Goal: Contribute content: Add original content to the website for others to see

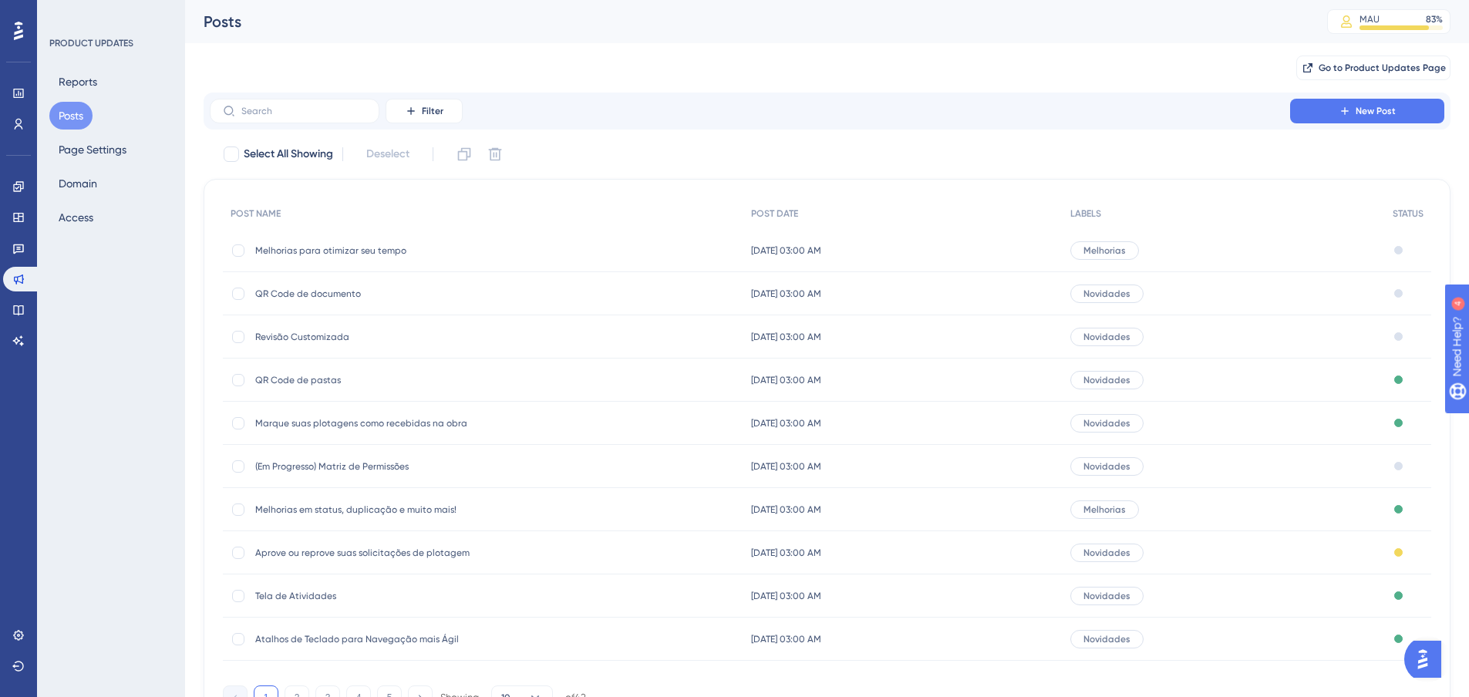
click at [298, 244] on span "Melhorias para otimizar seu tempo" at bounding box center [378, 250] width 247 height 12
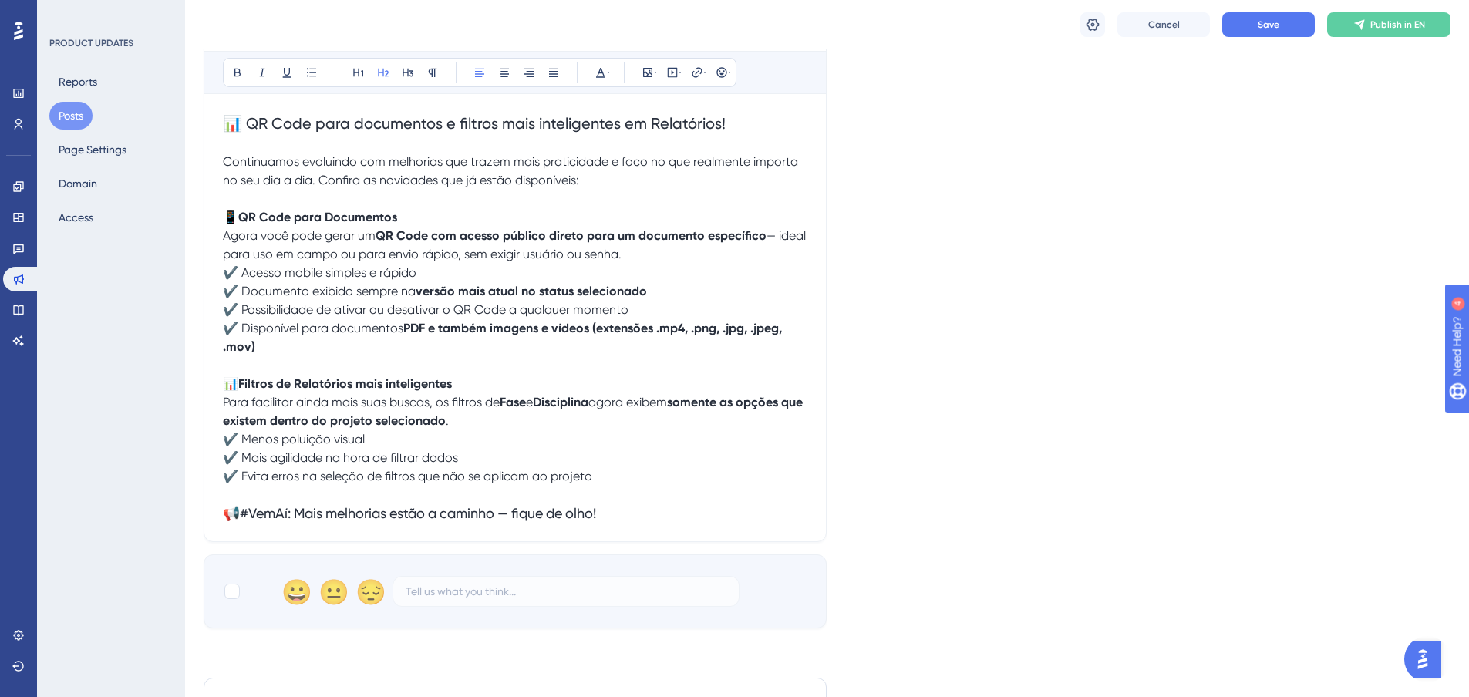
scroll to position [370, 0]
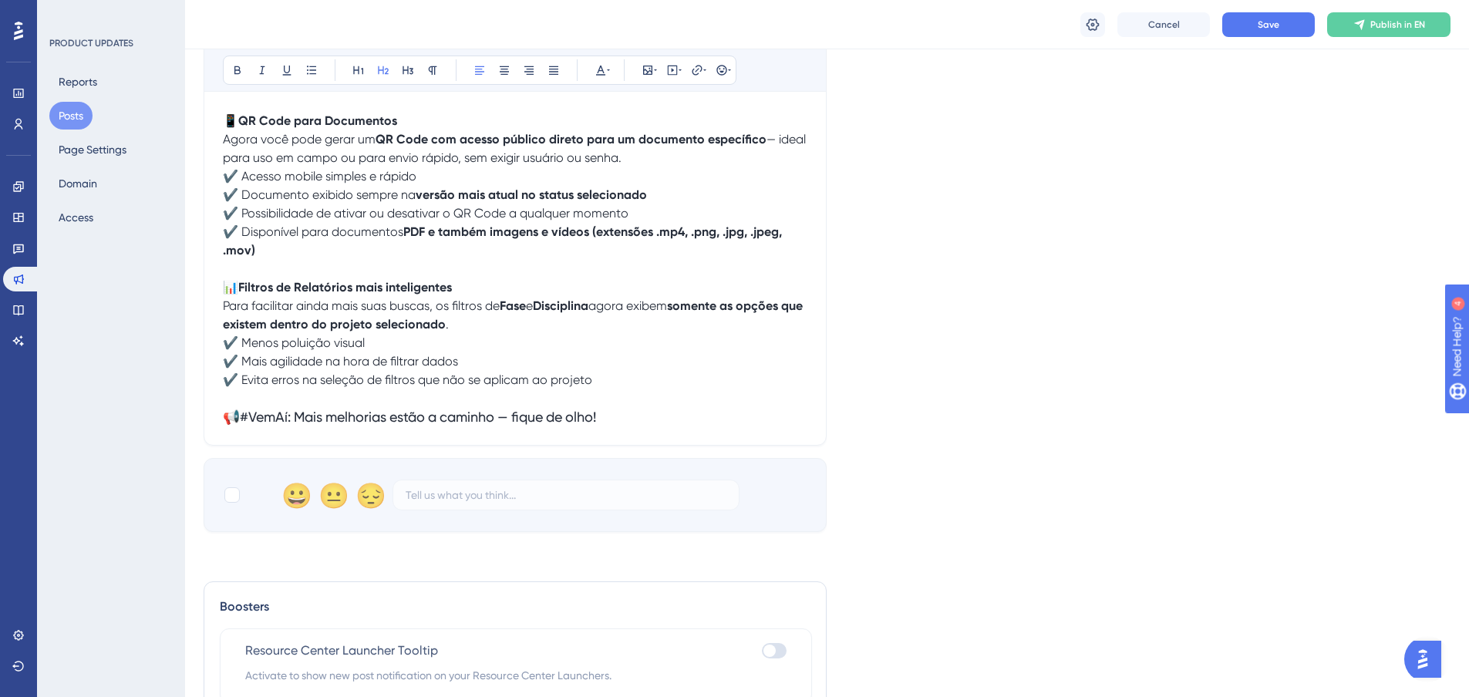
click at [622, 381] on p "✔️ Menos poluição visual ✔️ Mais agilidade na hora de filtrar dados ✔️ Evita er…" at bounding box center [515, 362] width 584 height 56
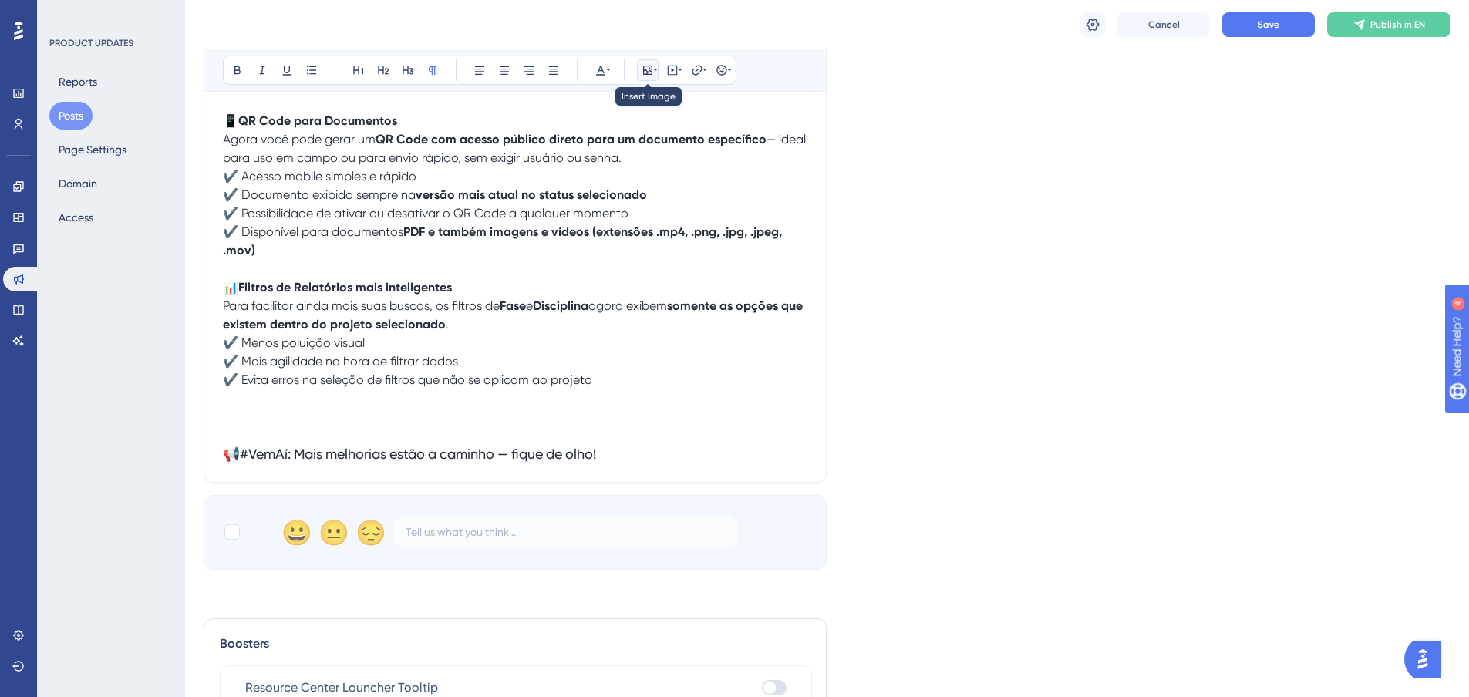
click at [650, 69] on icon at bounding box center [647, 70] width 12 height 12
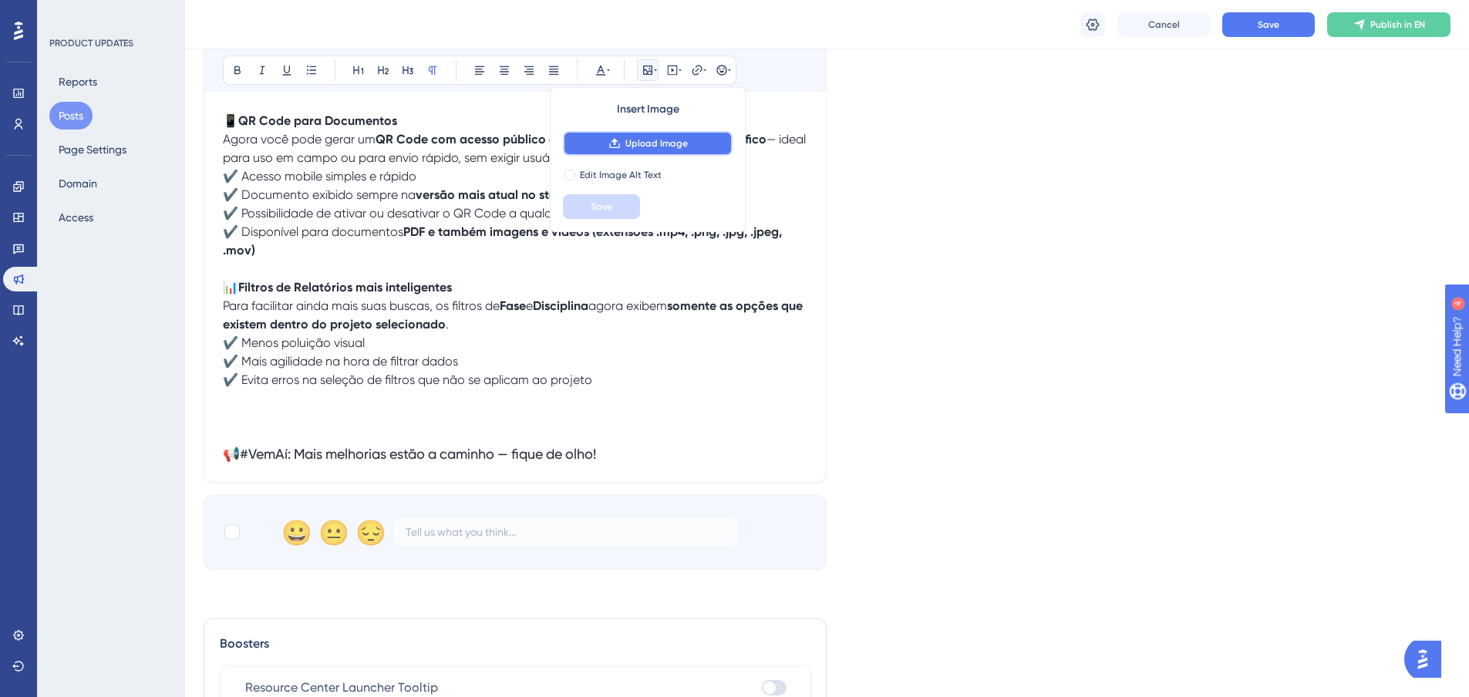
click at [665, 144] on span "Upload Image" at bounding box center [656, 143] width 62 height 12
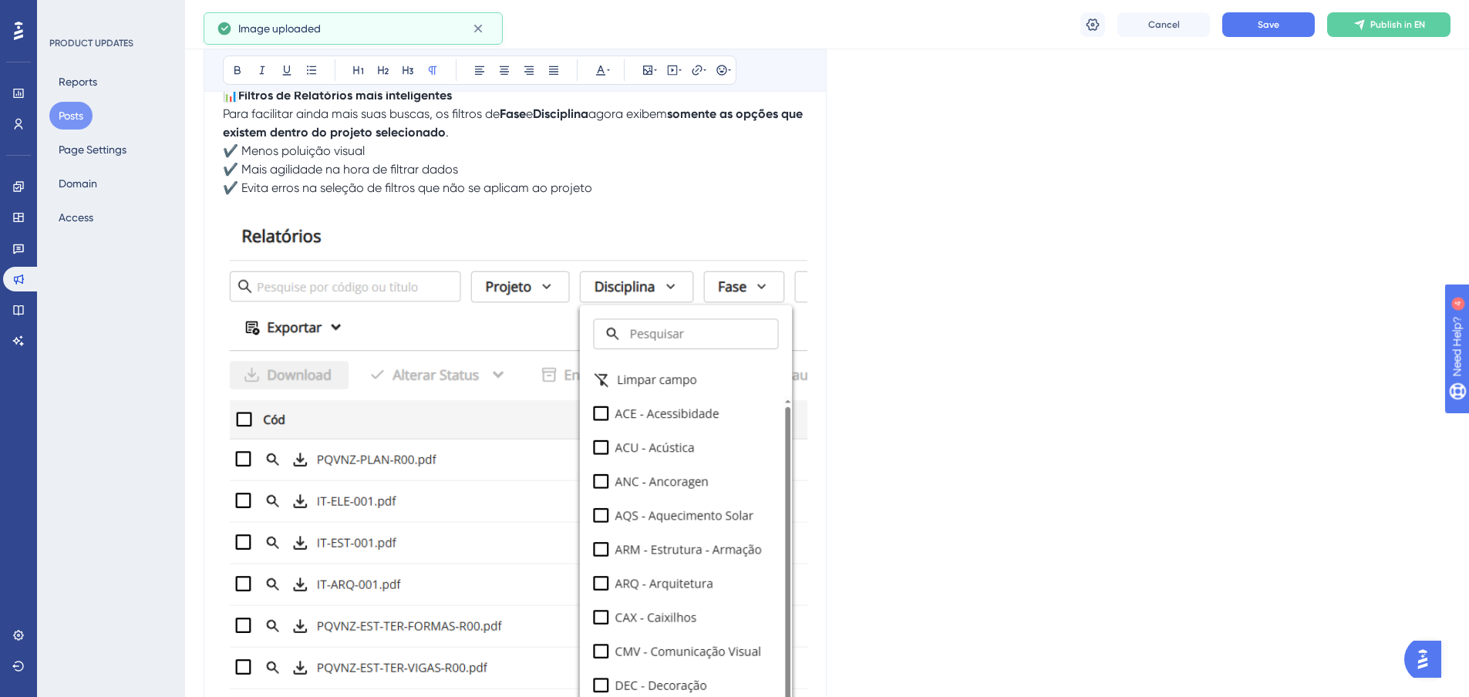
scroll to position [601, 0]
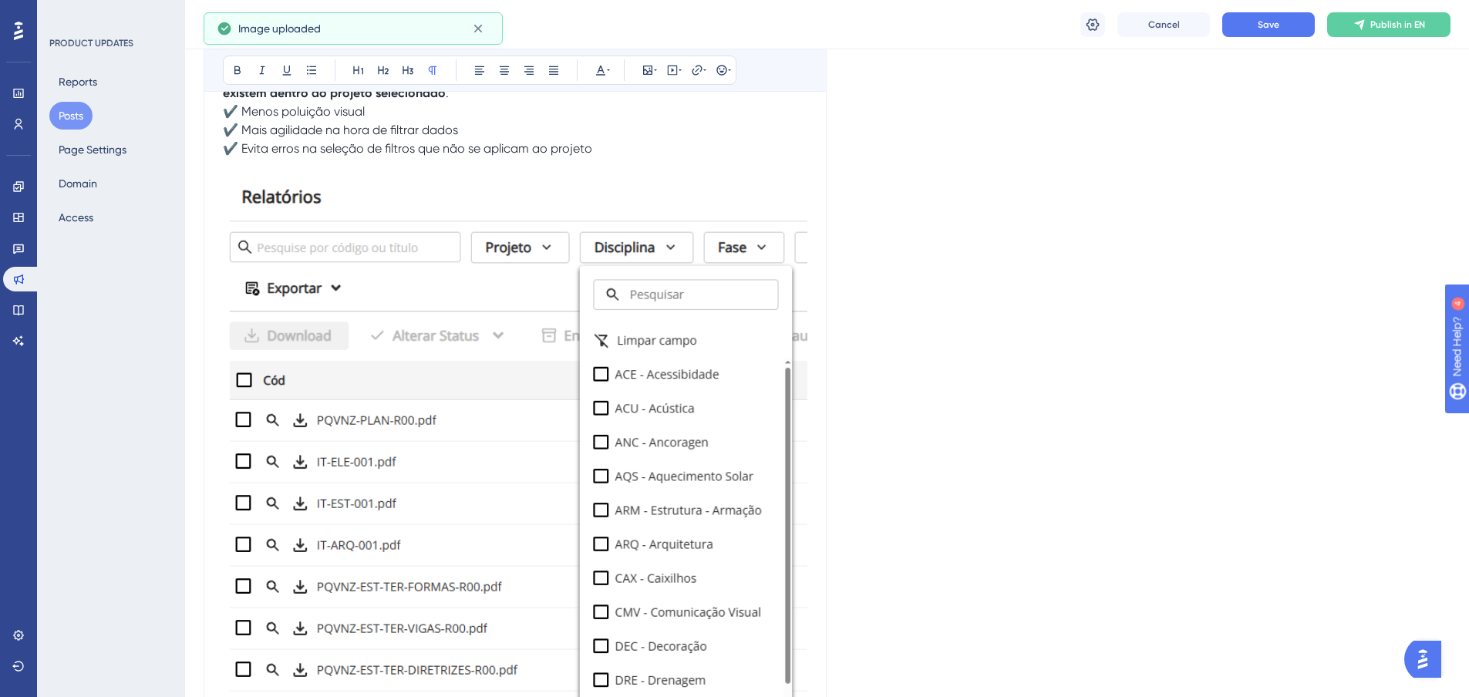
click at [656, 398] on img at bounding box center [515, 532] width 584 height 710
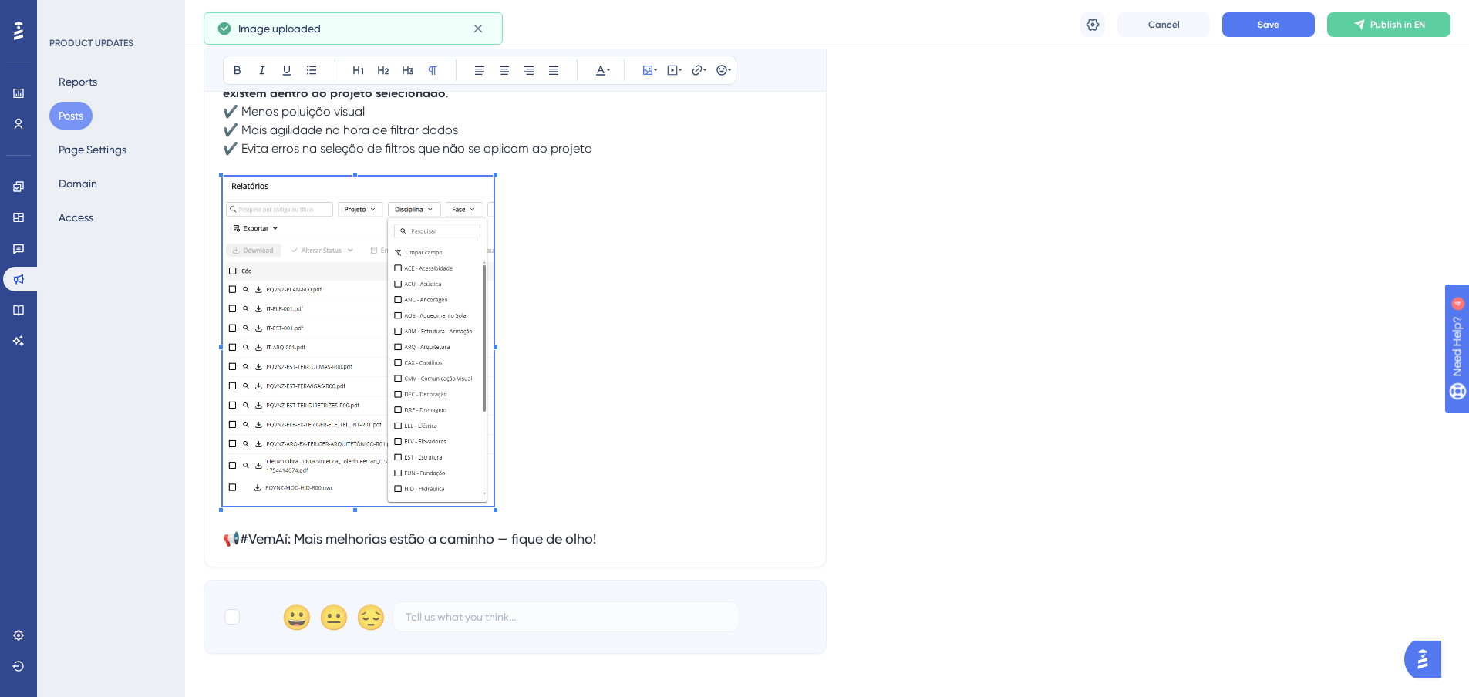
click at [493, 368] on p at bounding box center [515, 344] width 584 height 335
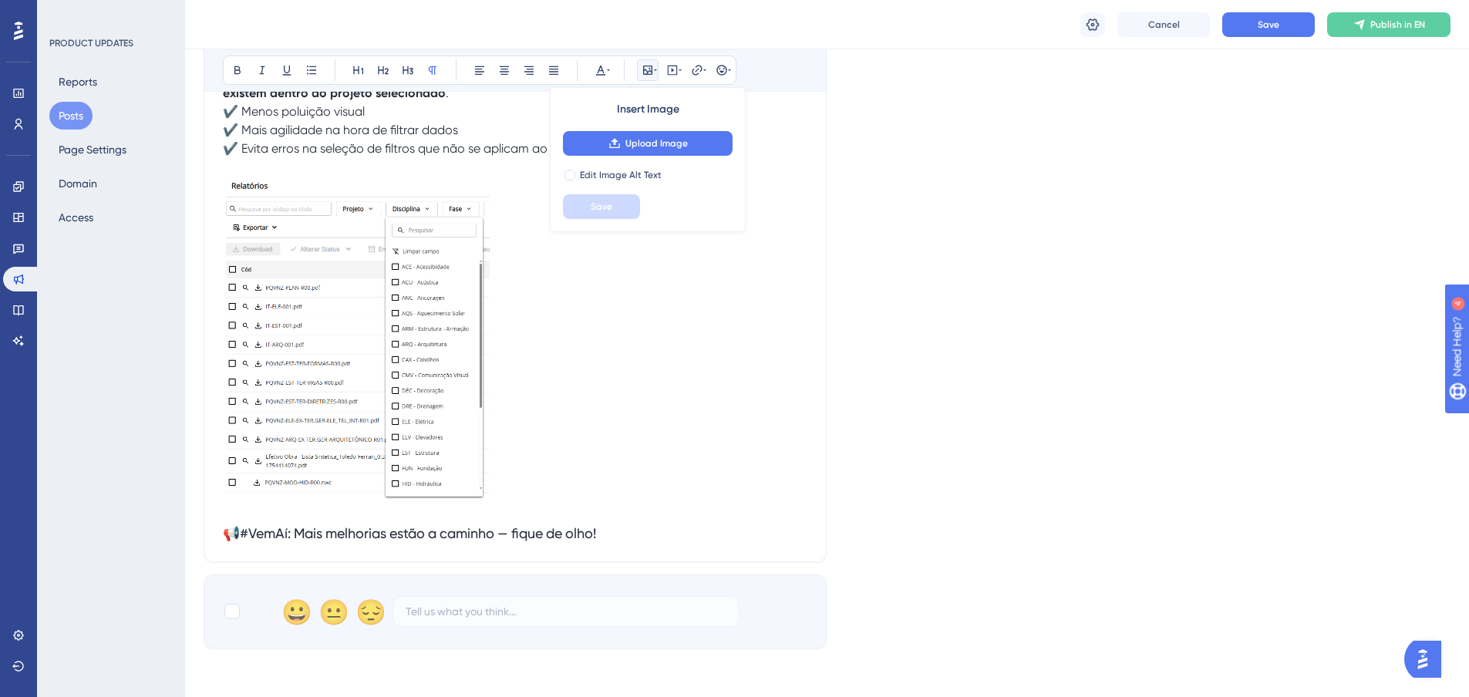
click at [551, 329] on p at bounding box center [515, 341] width 584 height 329
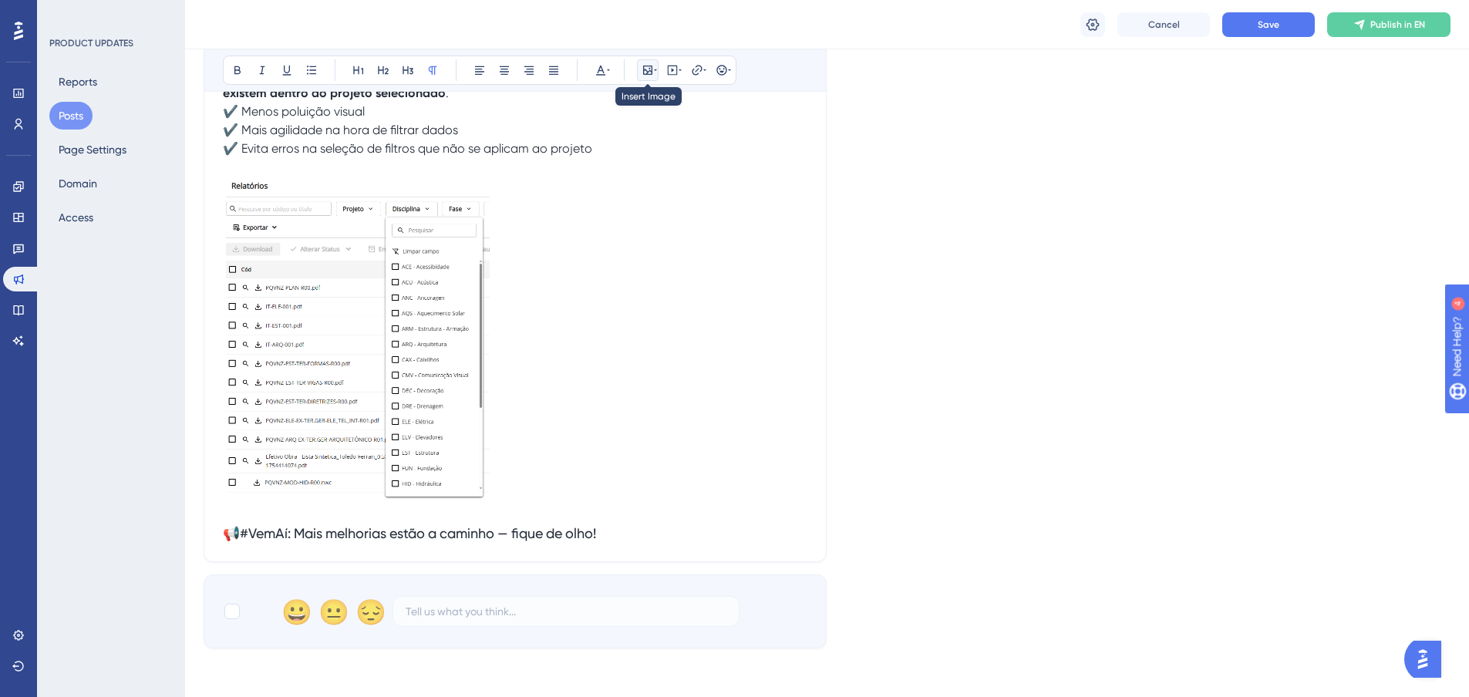
click at [653, 70] on icon at bounding box center [647, 70] width 12 height 12
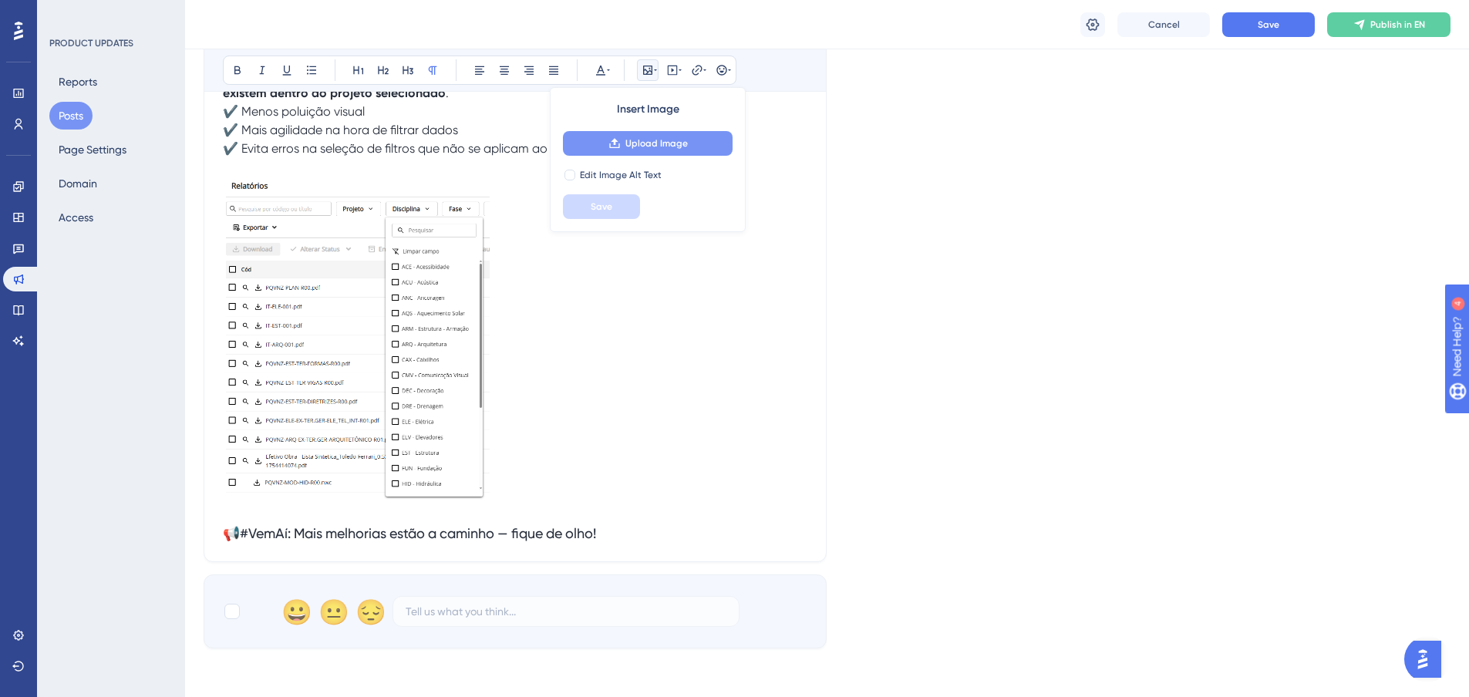
click at [651, 147] on span "Upload Image" at bounding box center [656, 143] width 62 height 12
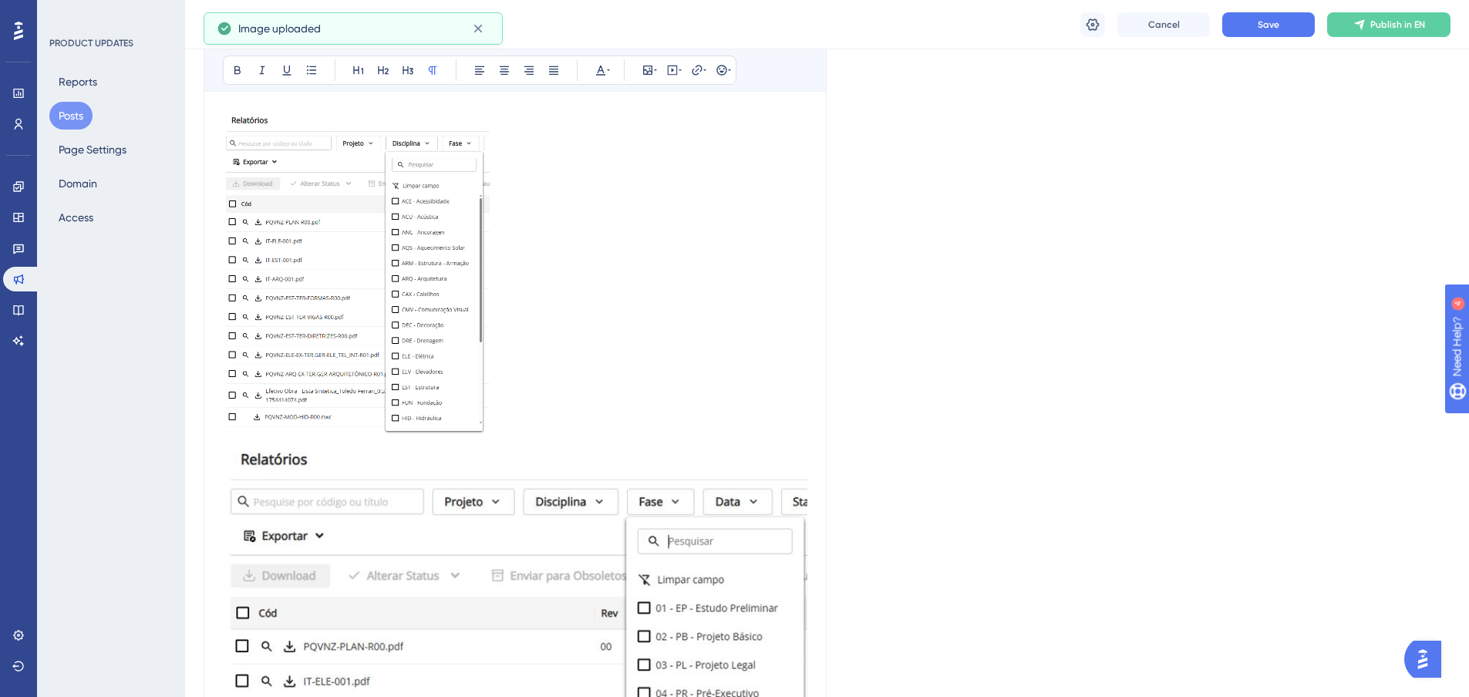
scroll to position [756, 0]
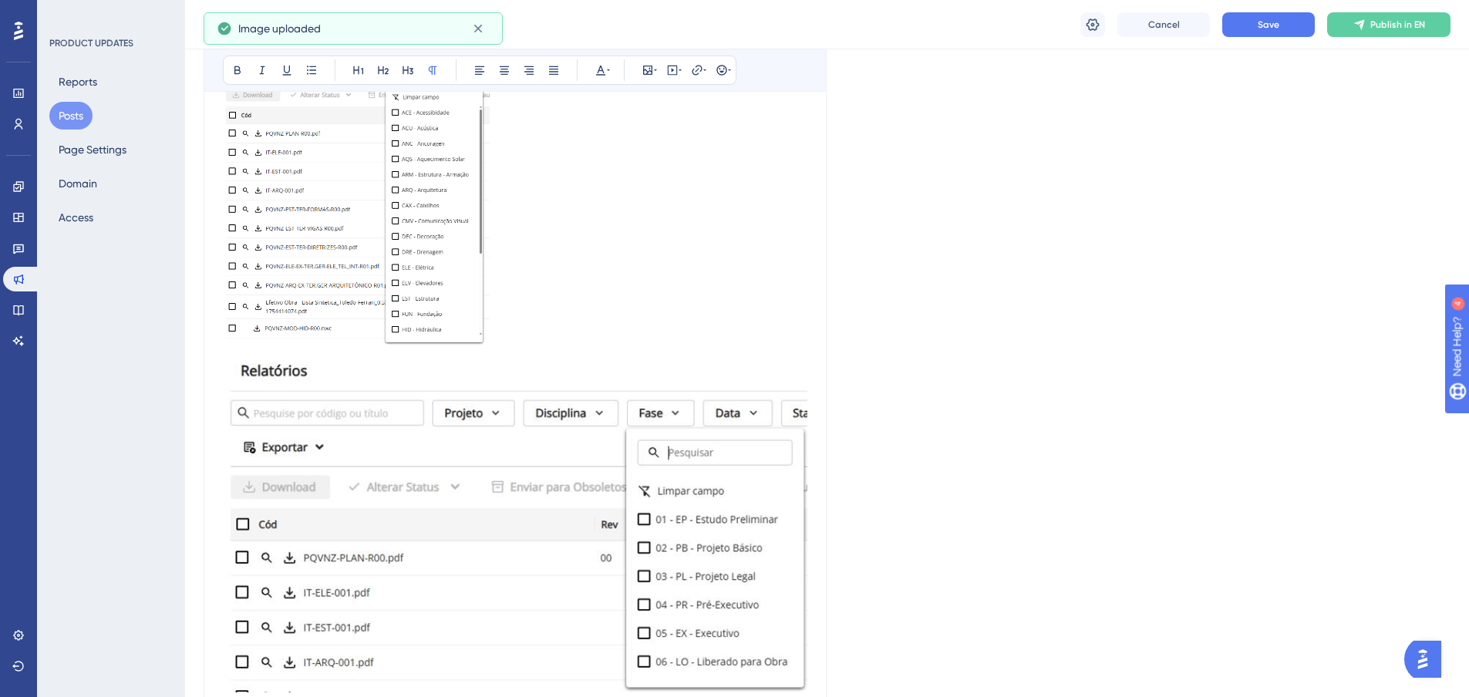
click at [646, 460] on img at bounding box center [515, 522] width 584 height 341
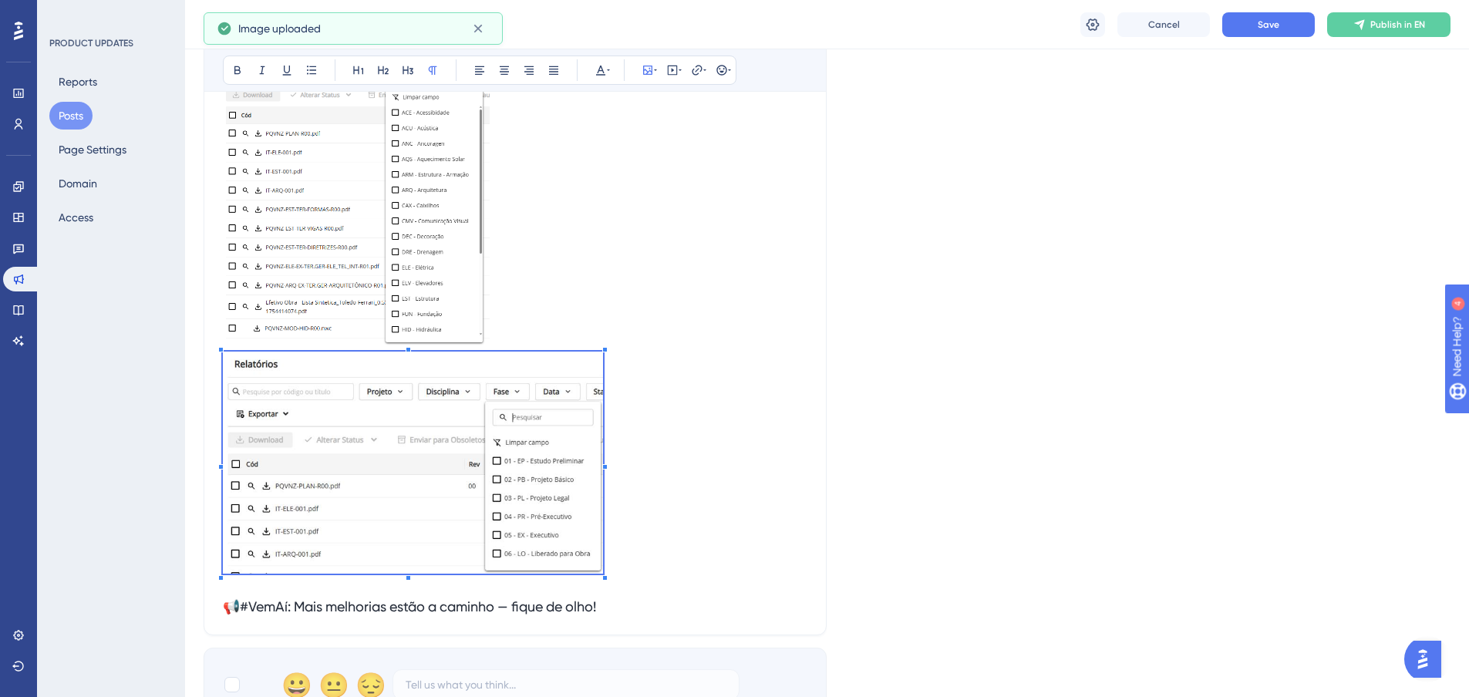
click at [552, 480] on p at bounding box center [515, 300] width 584 height 557
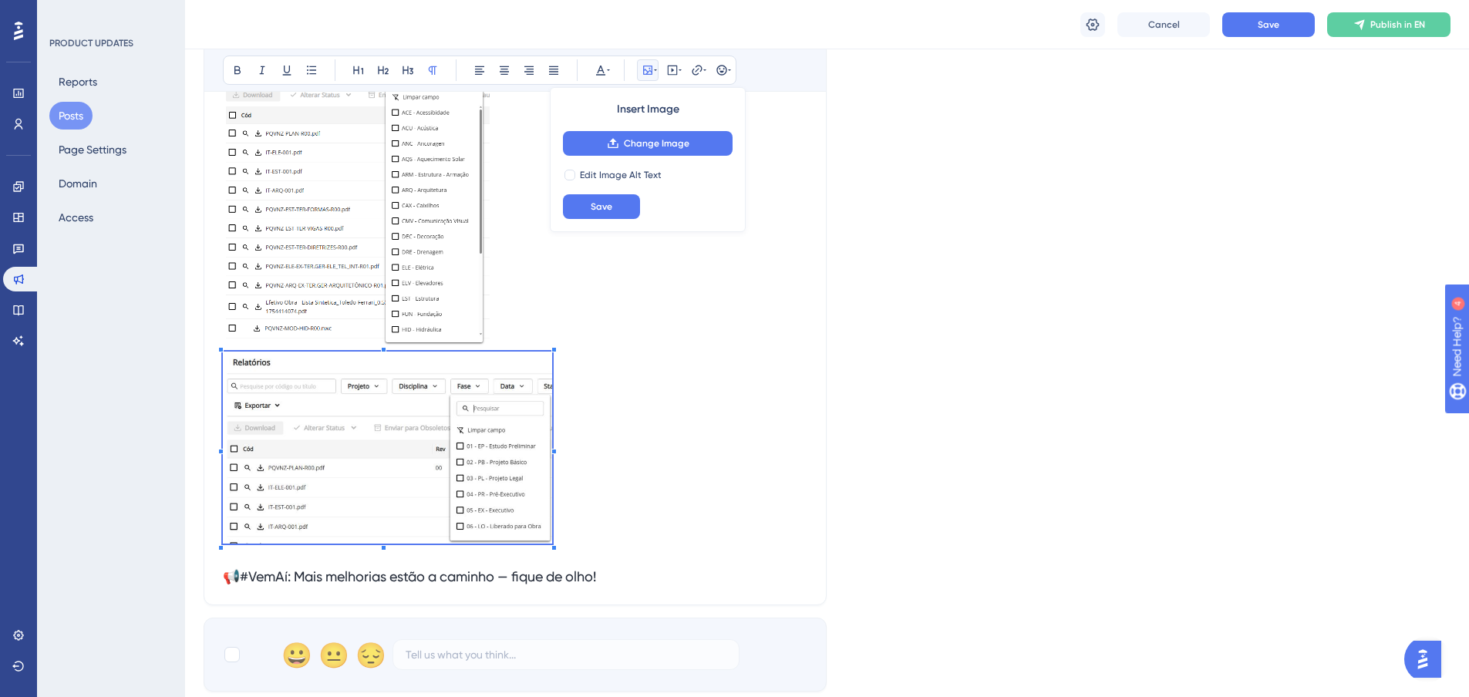
click at [375, 217] on img at bounding box center [356, 184] width 267 height 324
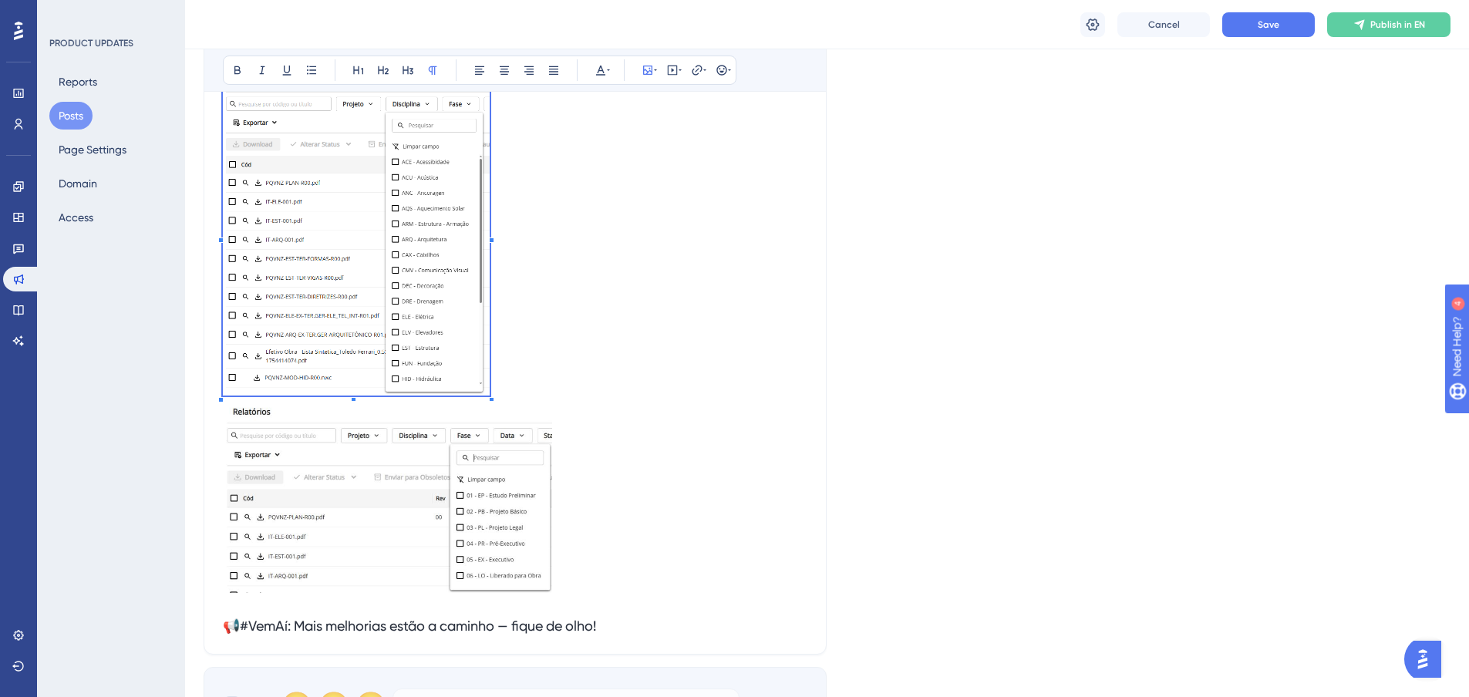
scroll to position [678, 0]
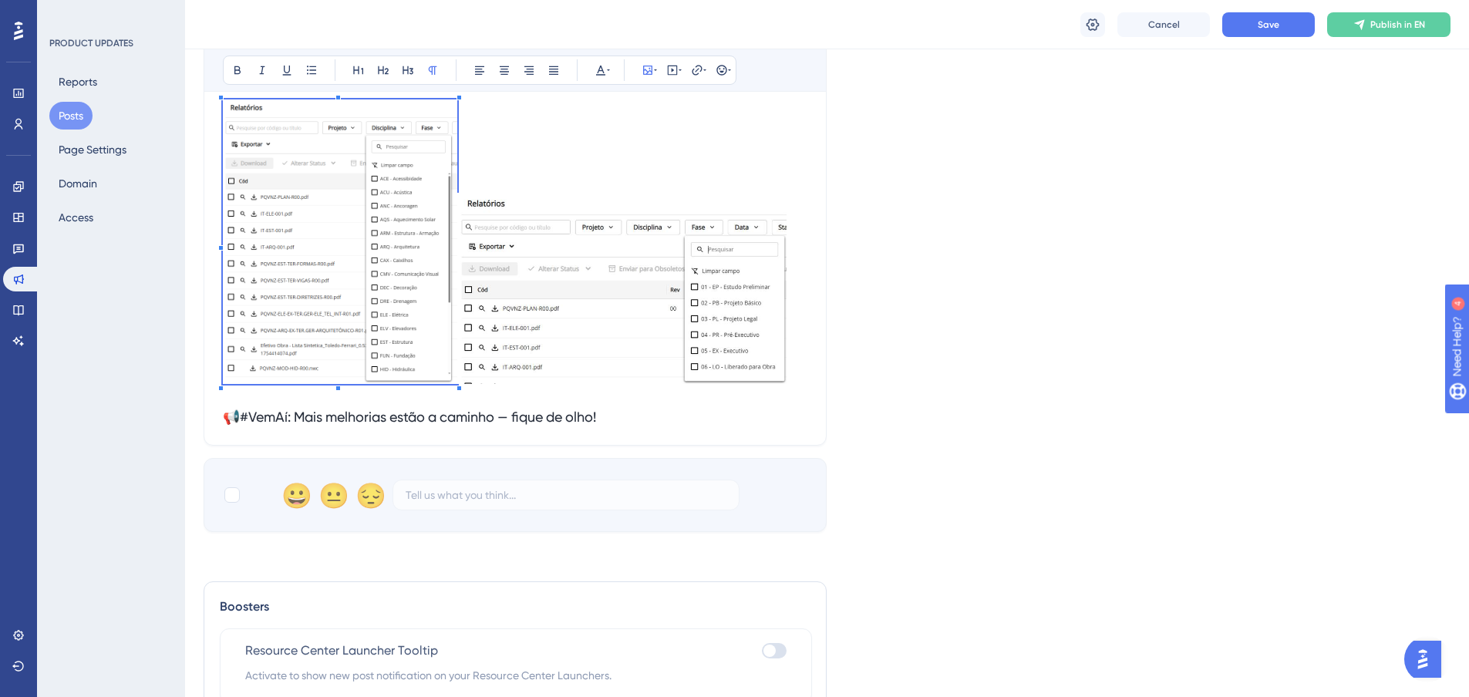
click at [458, 140] on p at bounding box center [515, 244] width 584 height 290
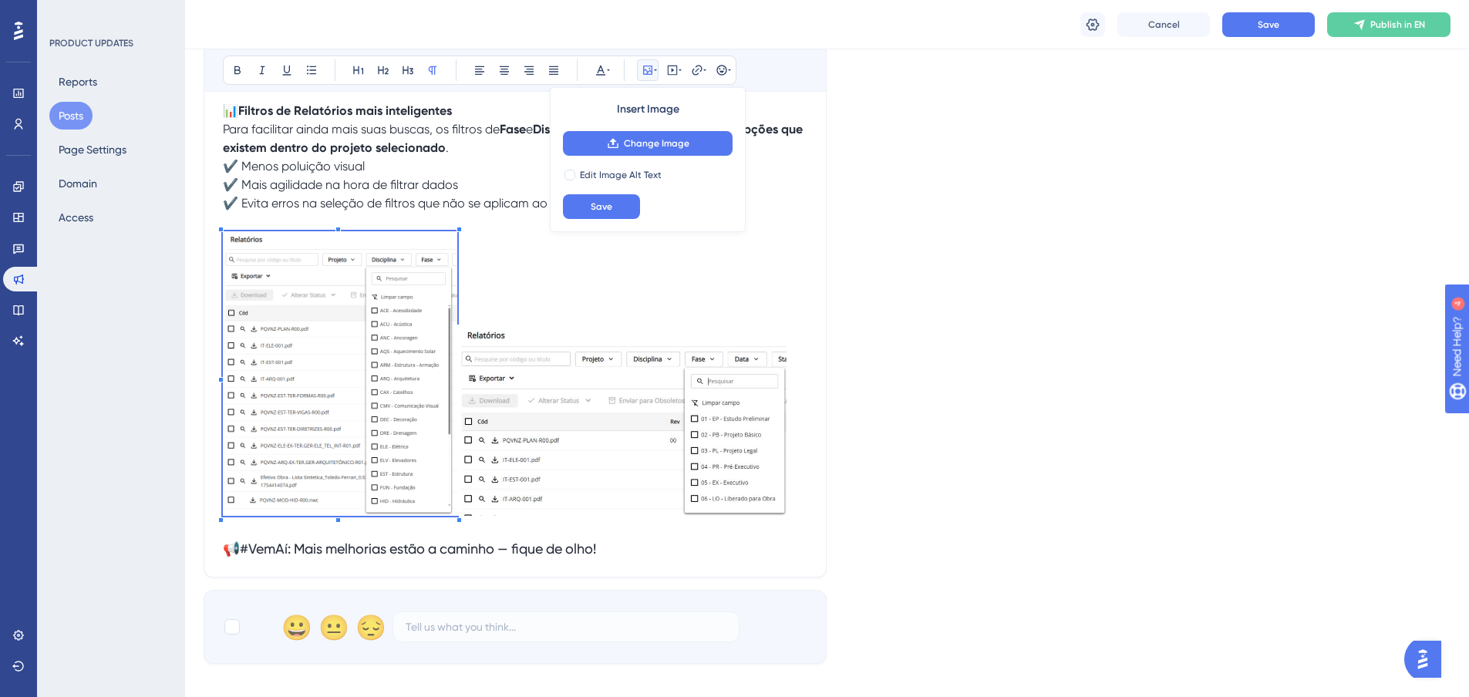
scroll to position [524, 0]
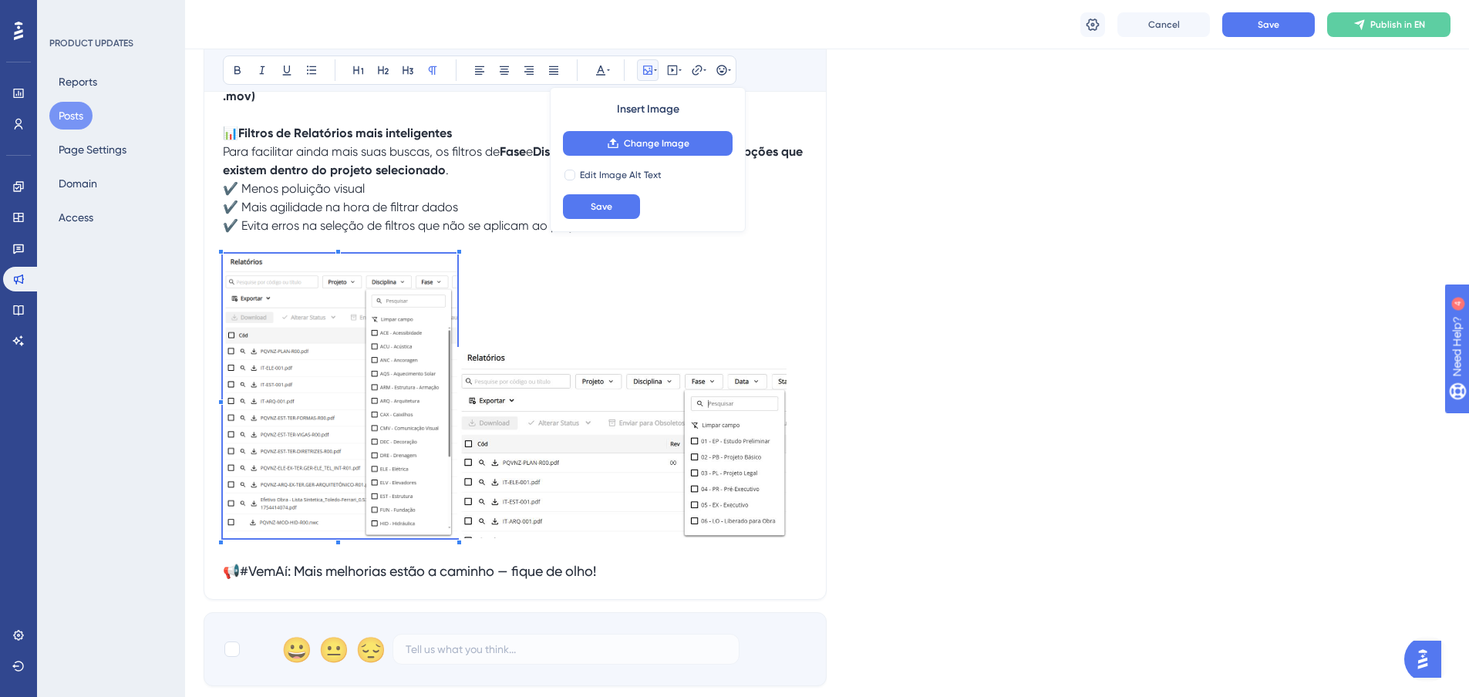
click at [560, 445] on img at bounding box center [621, 443] width 329 height 192
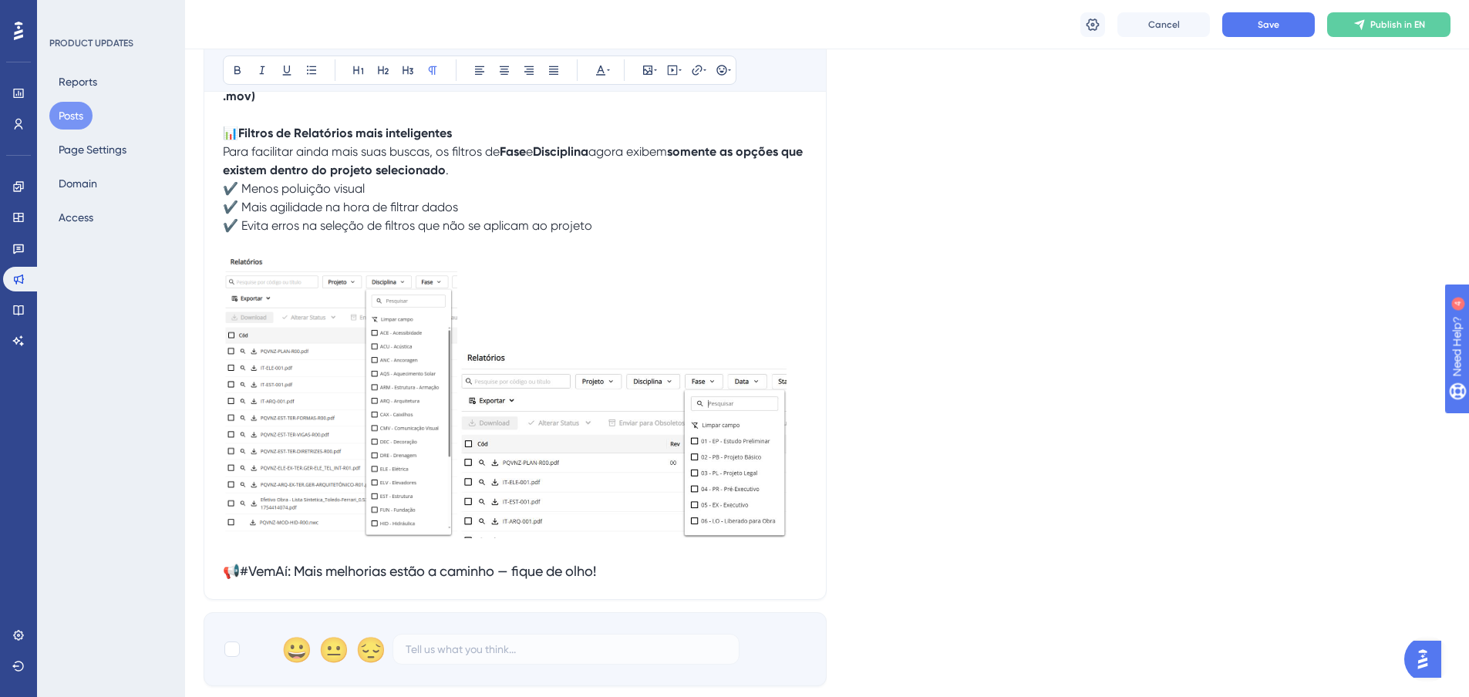
click at [550, 317] on p at bounding box center [515, 399] width 584 height 290
click at [559, 428] on img at bounding box center [621, 443] width 329 height 192
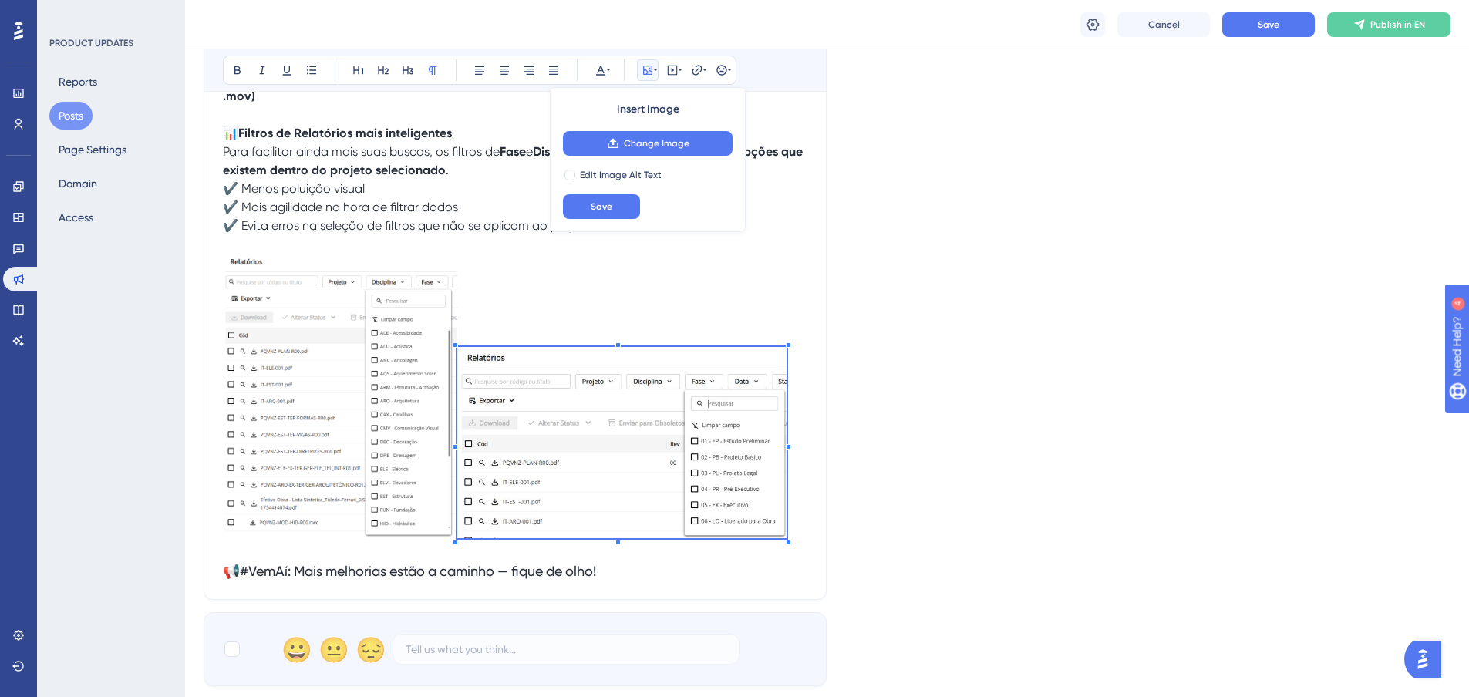
click at [412, 332] on img at bounding box center [340, 396] width 234 height 284
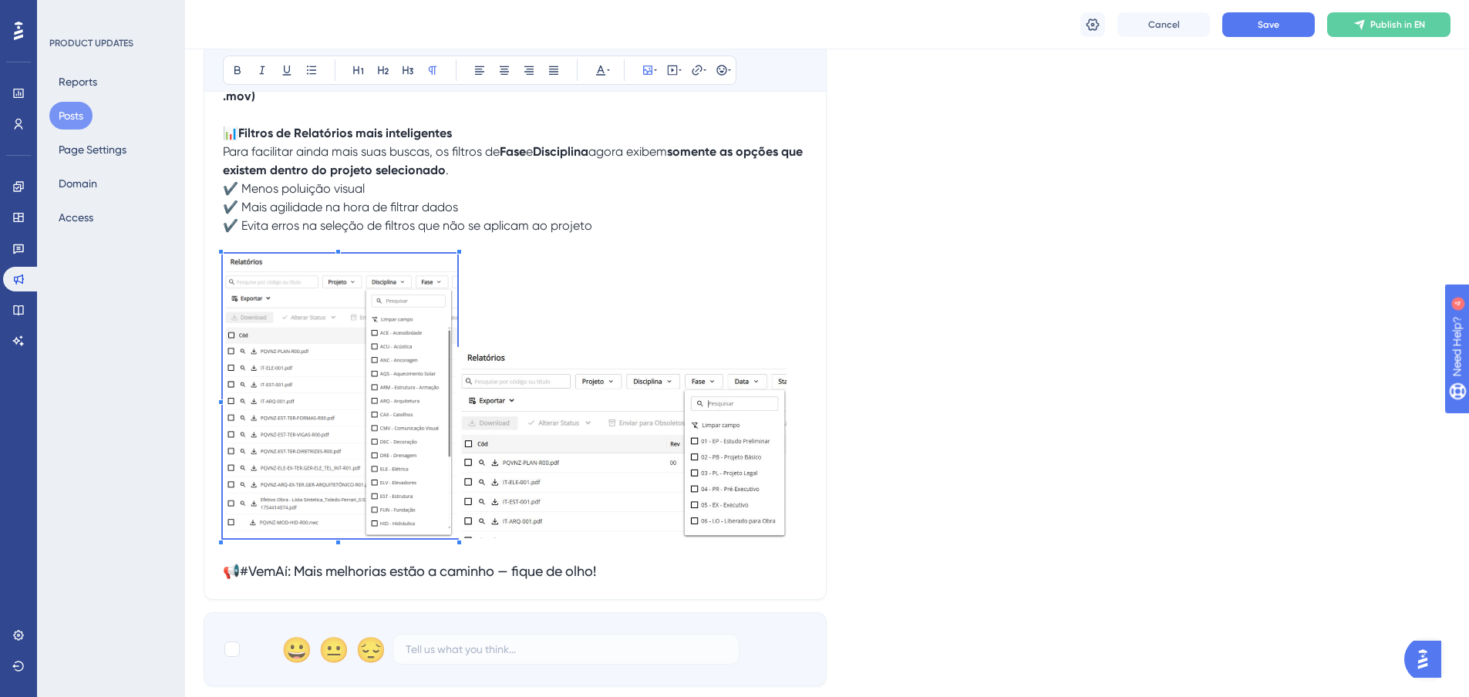
click at [597, 381] on img at bounding box center [621, 443] width 329 height 192
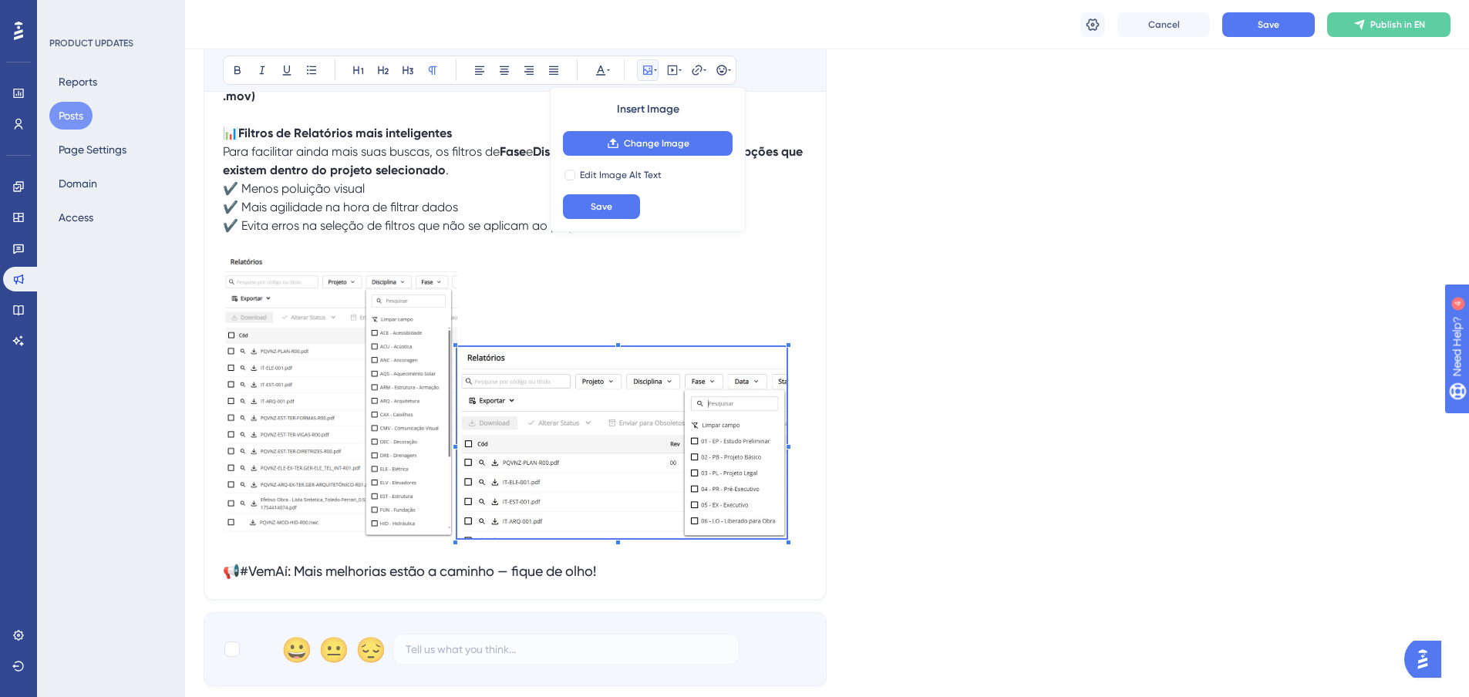
click at [416, 385] on img at bounding box center [340, 396] width 234 height 284
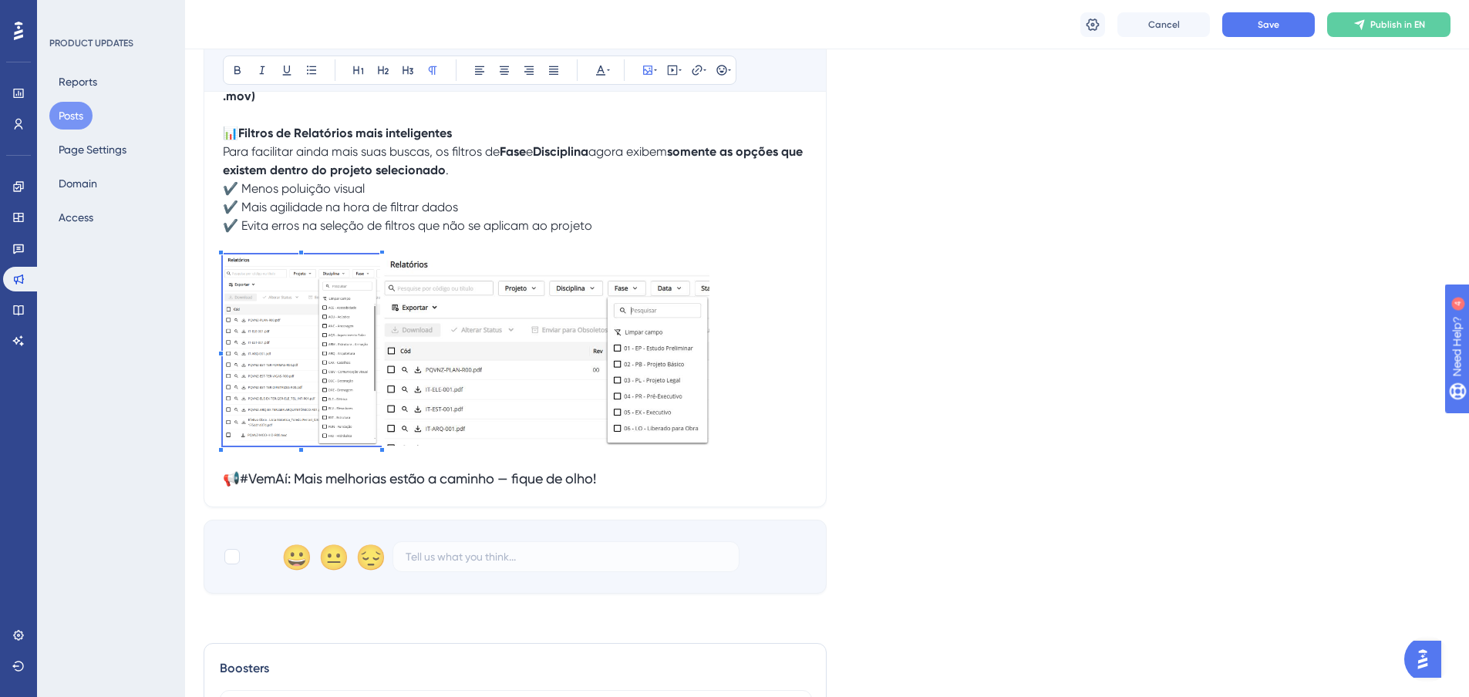
click at [382, 355] on p at bounding box center [515, 352] width 584 height 197
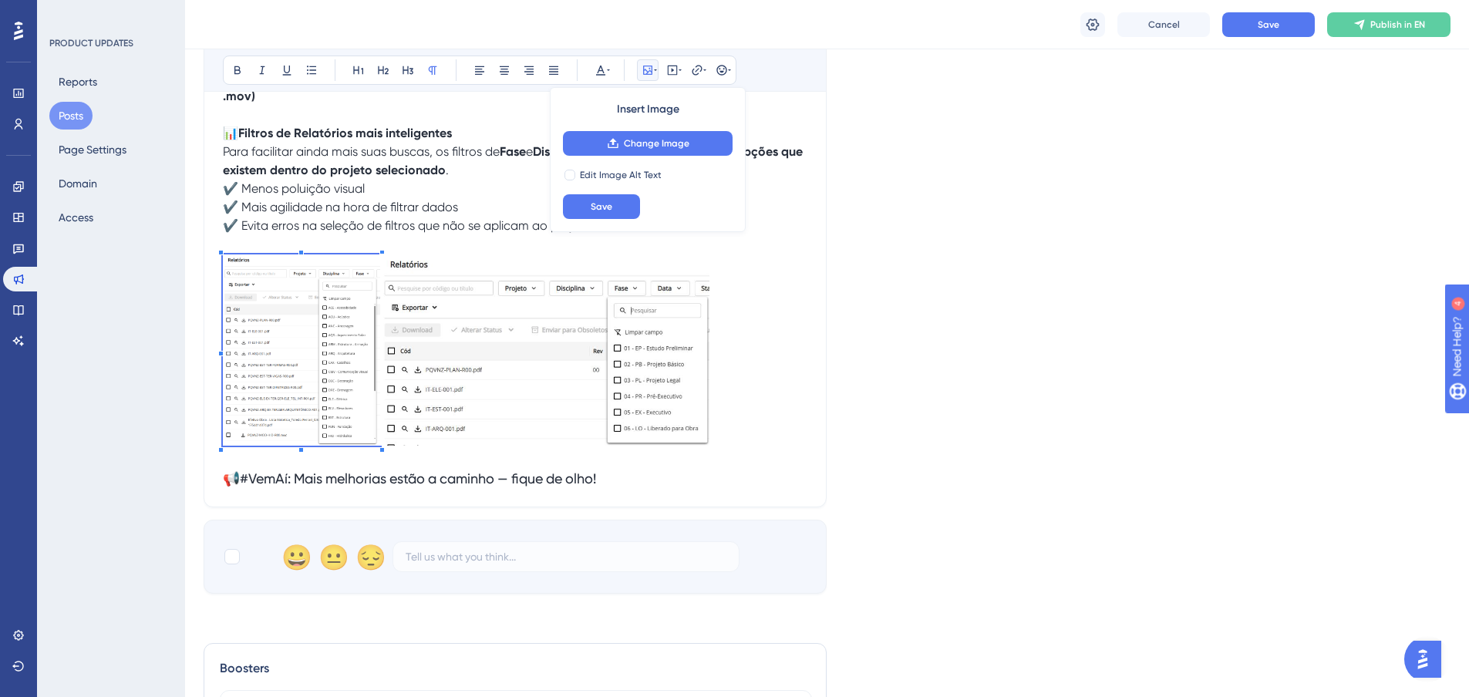
click at [476, 340] on img at bounding box center [544, 350] width 329 height 192
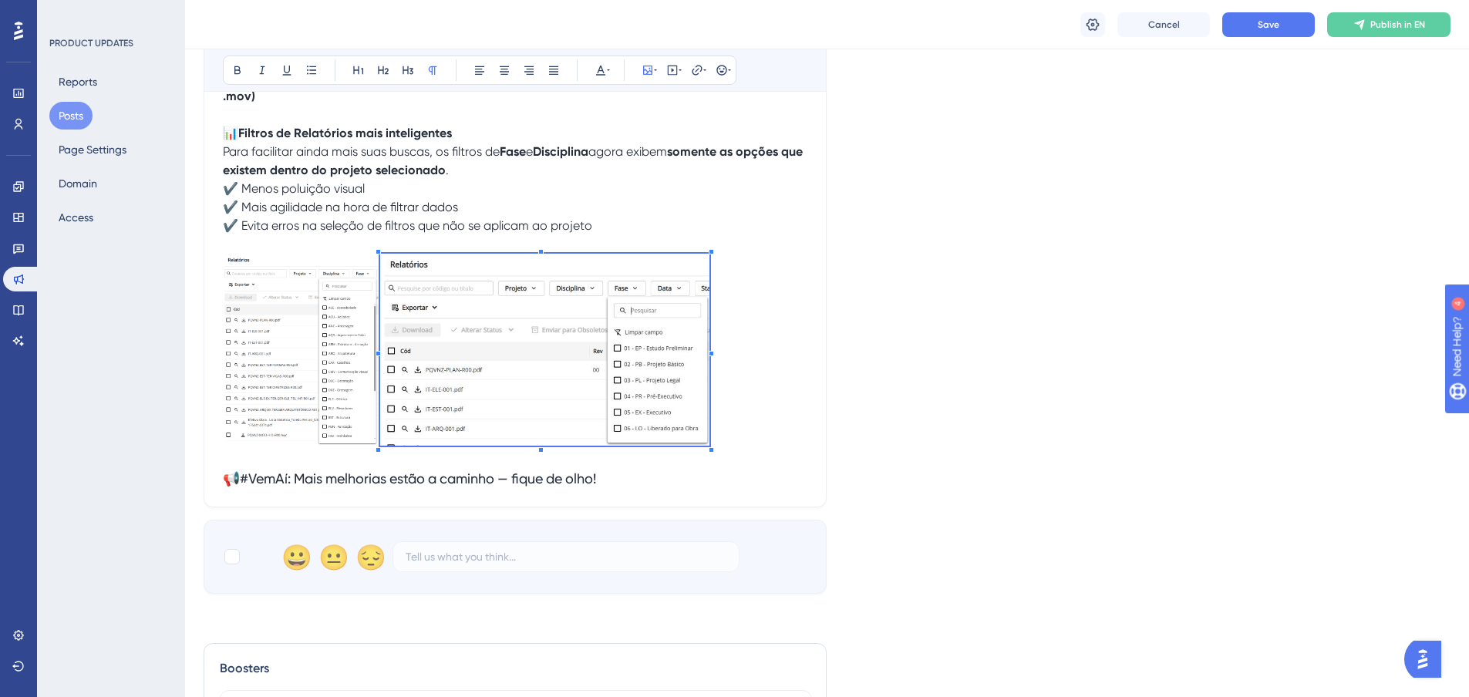
click at [746, 406] on p at bounding box center [515, 352] width 584 height 197
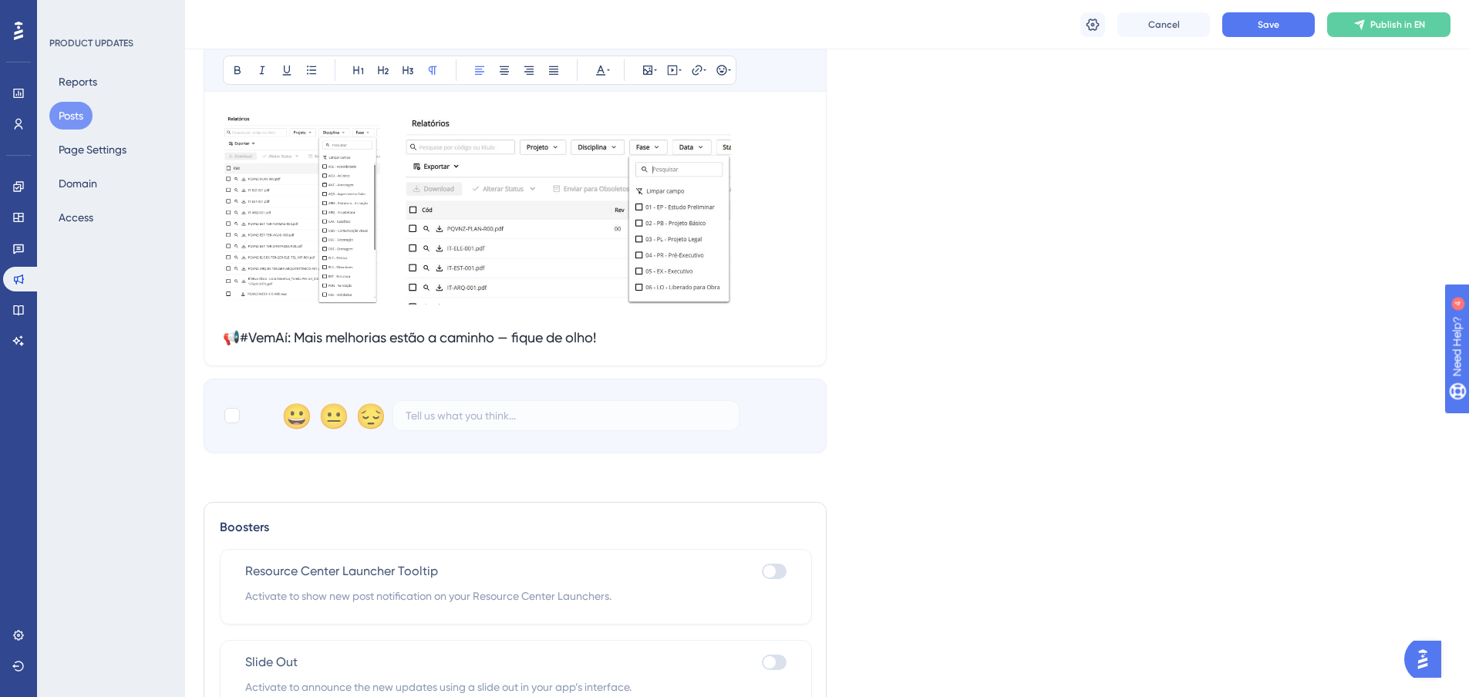
scroll to position [376, 0]
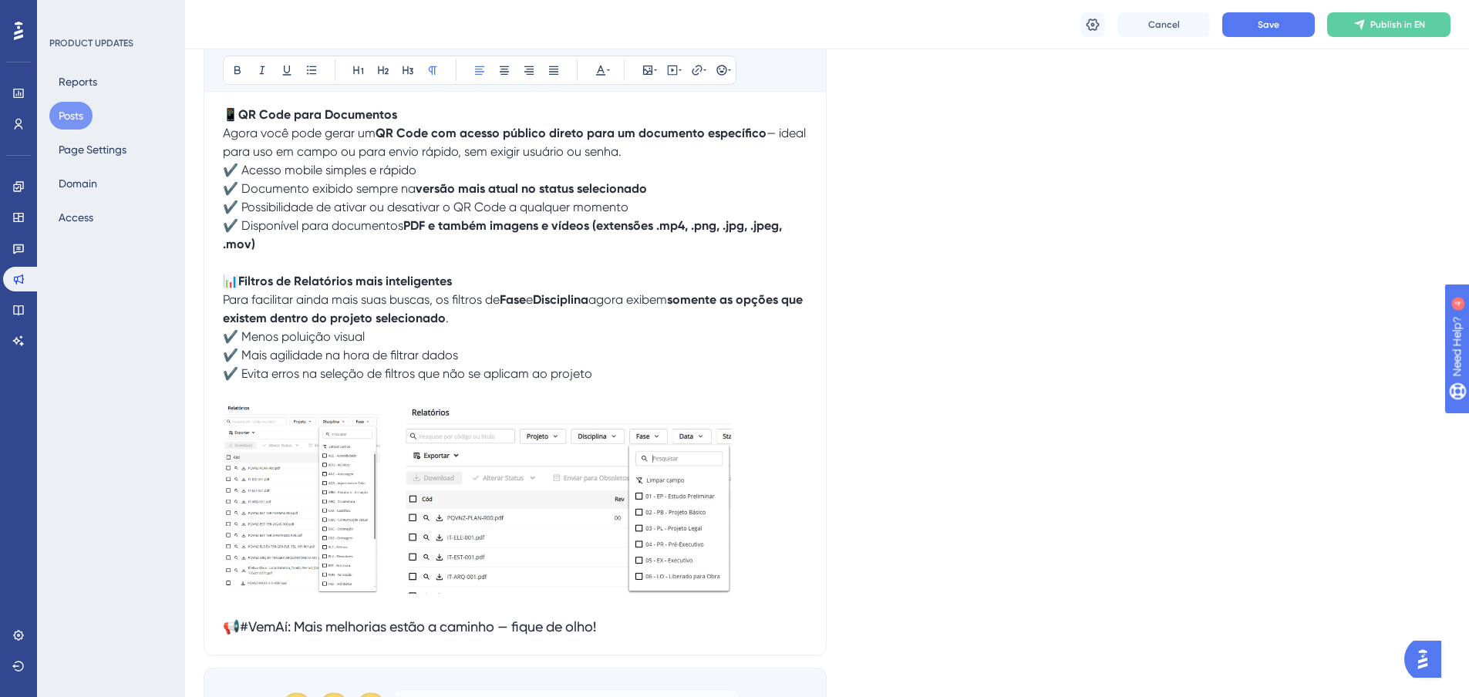
click at [270, 476] on img at bounding box center [301, 497] width 157 height 191
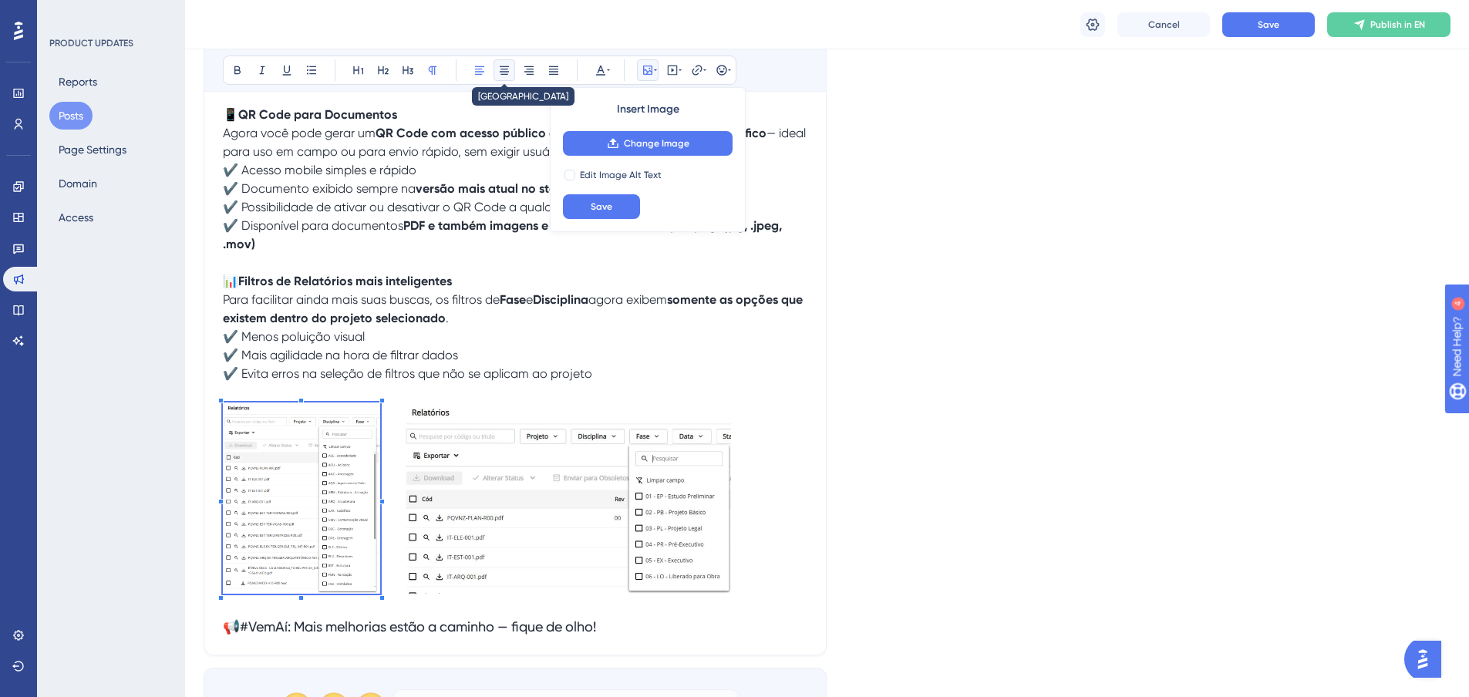
click at [503, 69] on icon at bounding box center [504, 70] width 9 height 8
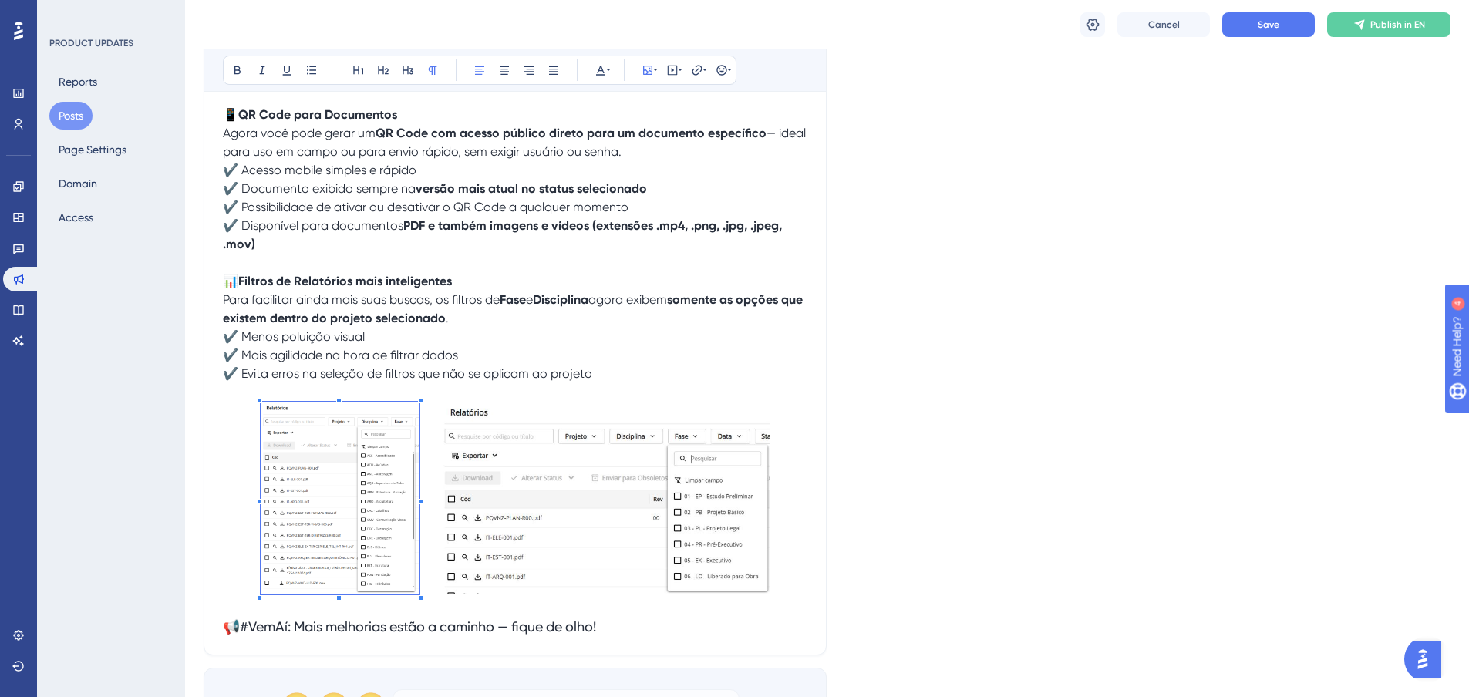
click at [551, 437] on img at bounding box center [604, 498] width 329 height 192
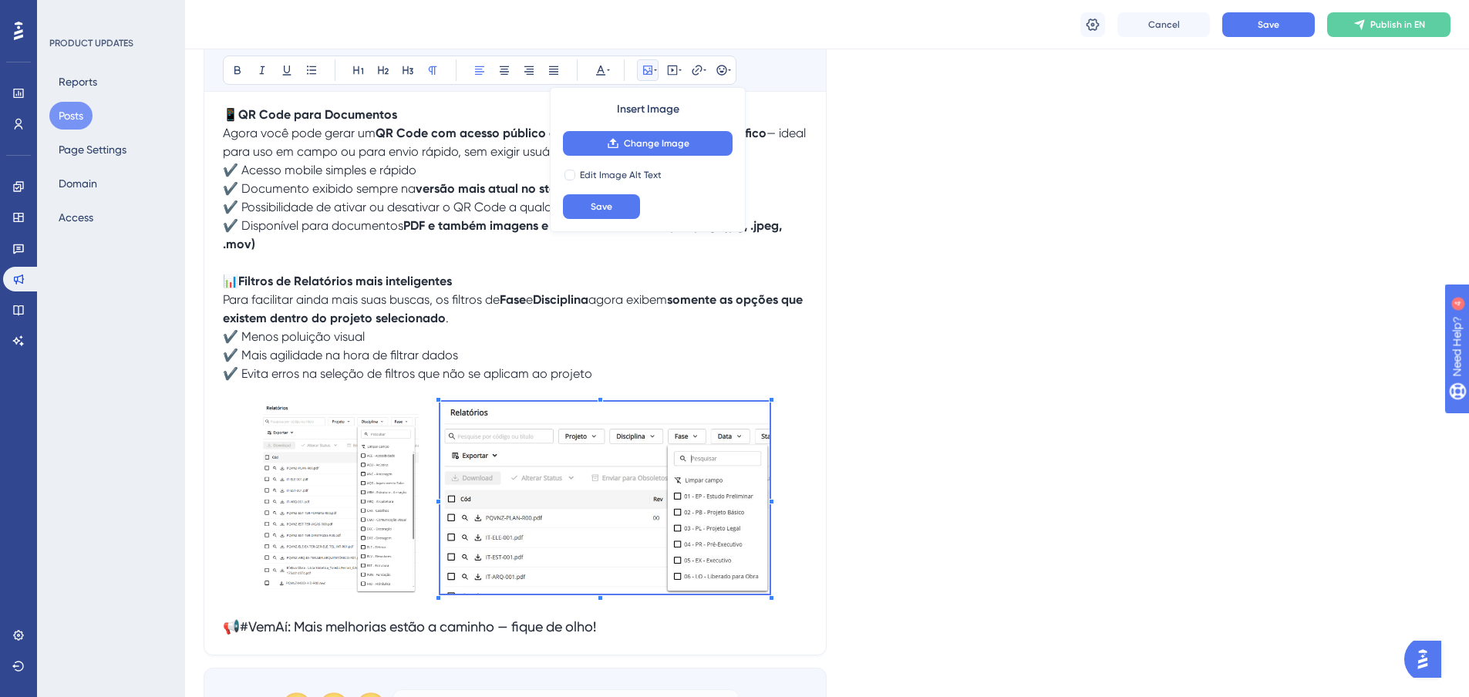
click at [387, 439] on img at bounding box center [339, 497] width 157 height 191
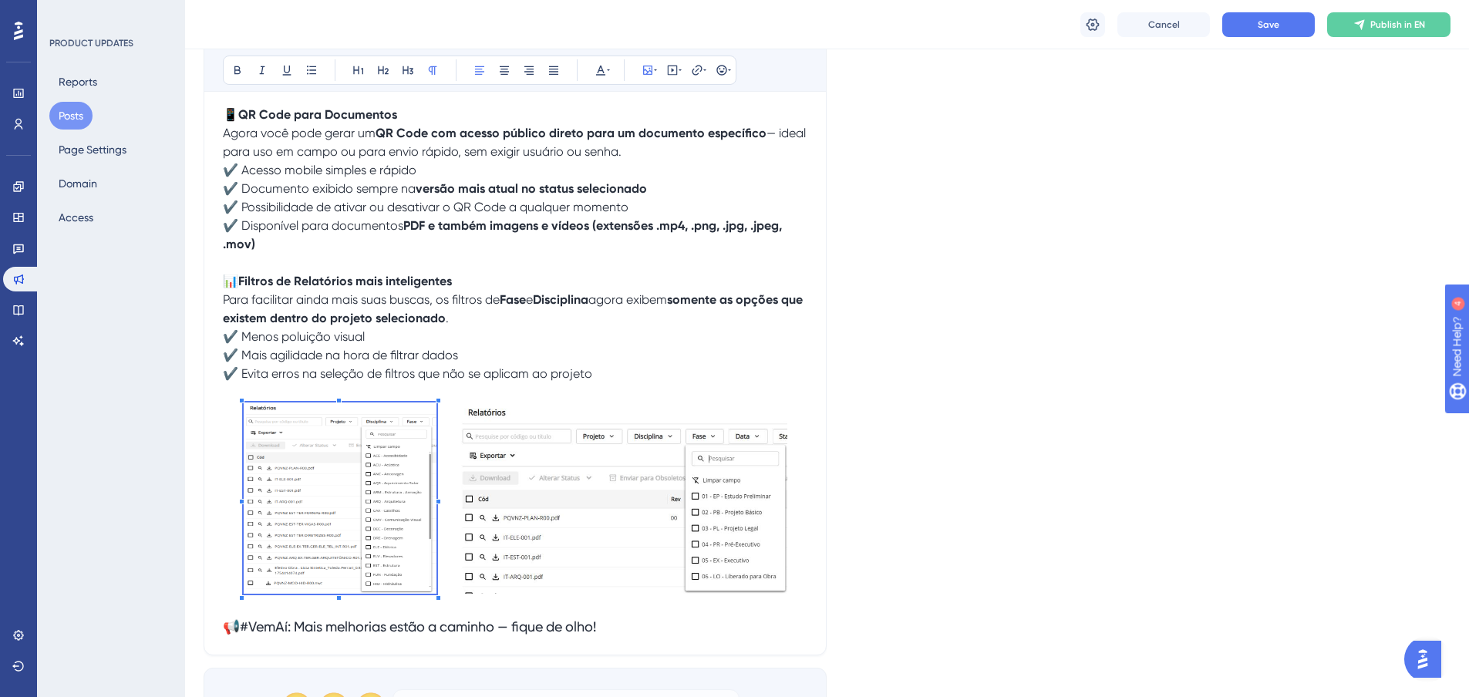
click at [453, 352] on div "📊 QR Code para documentos e filtros mais inteligentes em Relatórios! Continuamo…" at bounding box center [515, 323] width 584 height 626
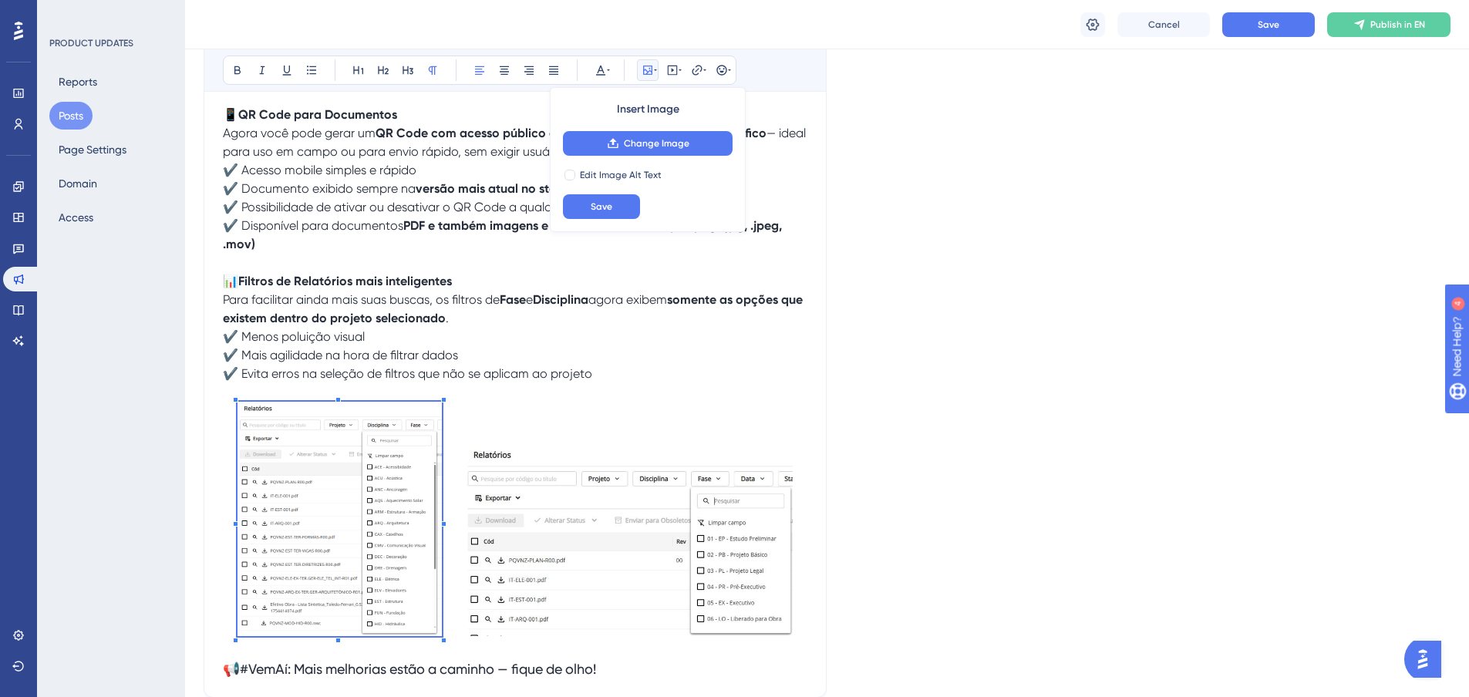
click at [449, 381] on div "📊 QR Code para documentos e filtros mais inteligentes em Relatórios! Continuamo…" at bounding box center [515, 344] width 584 height 668
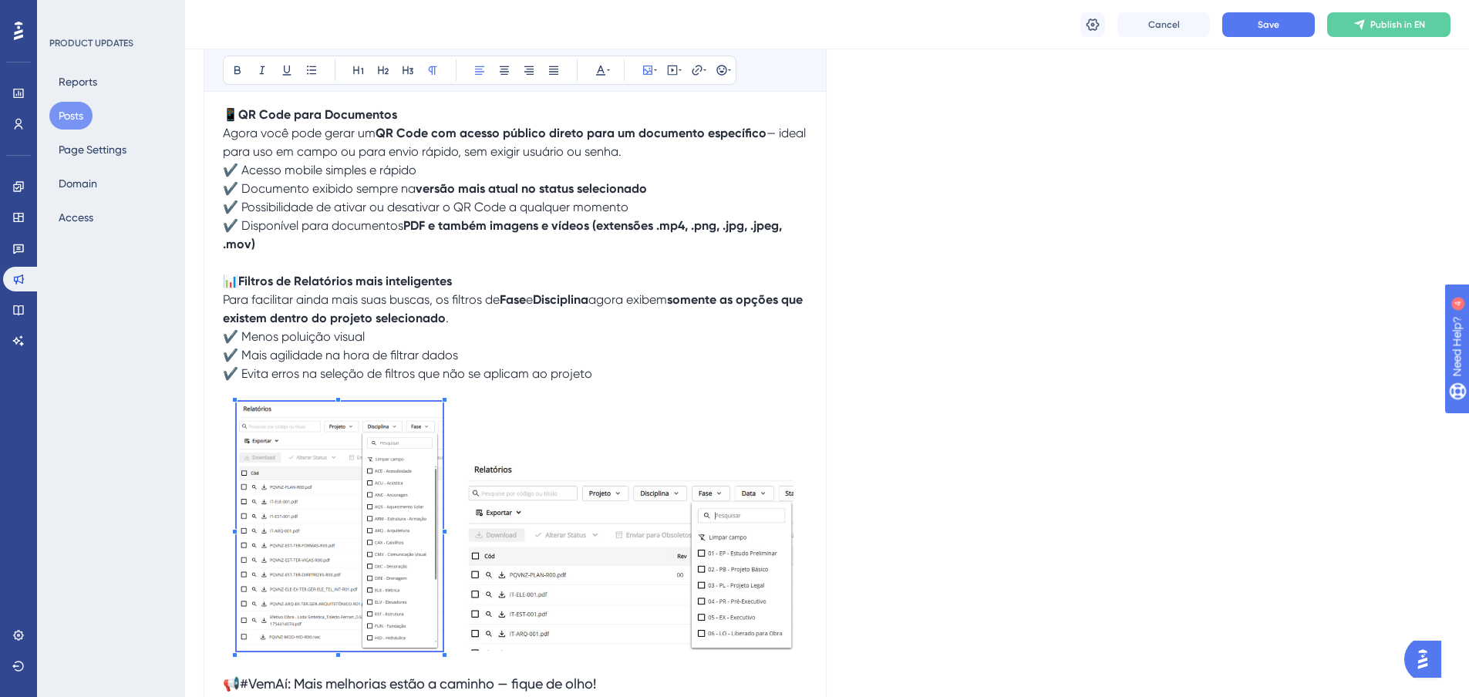
click at [460, 361] on div "📊 QR Code para documentos e filtros mais inteligentes em Relatórios! Continuamo…" at bounding box center [515, 351] width 584 height 683
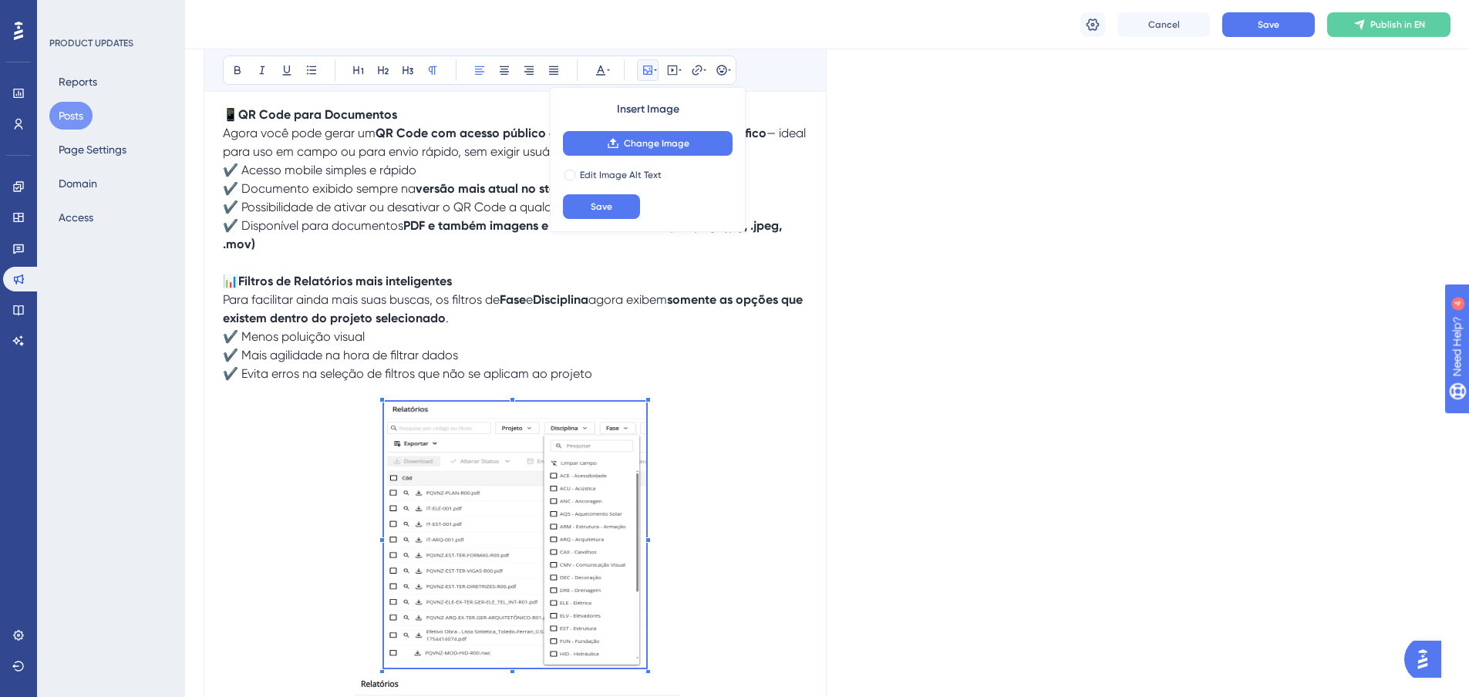
click at [505, 326] on div "📊 QR Code para documentos e filtros mais inteligentes em Relatórios! Continuamo…" at bounding box center [515, 458] width 584 height 897
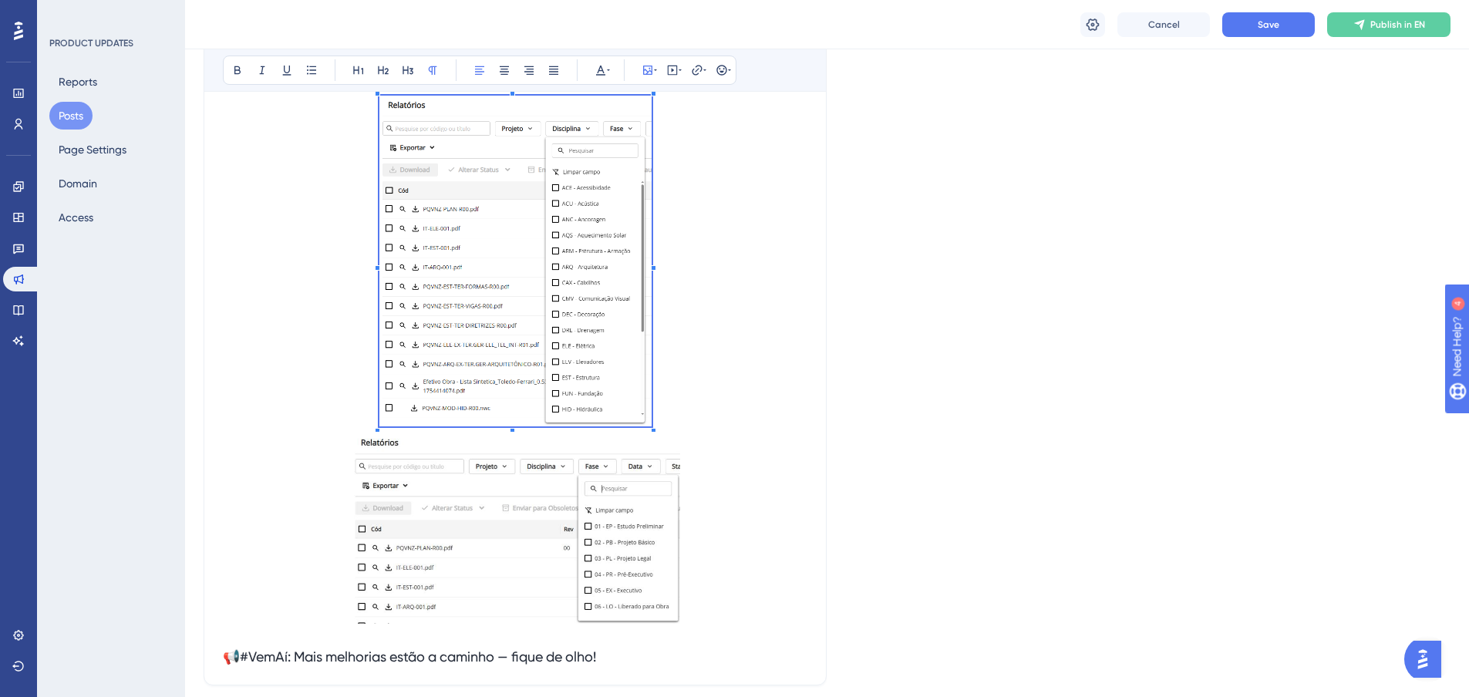
scroll to position [685, 0]
click at [632, 411] on p at bounding box center [515, 360] width 584 height 534
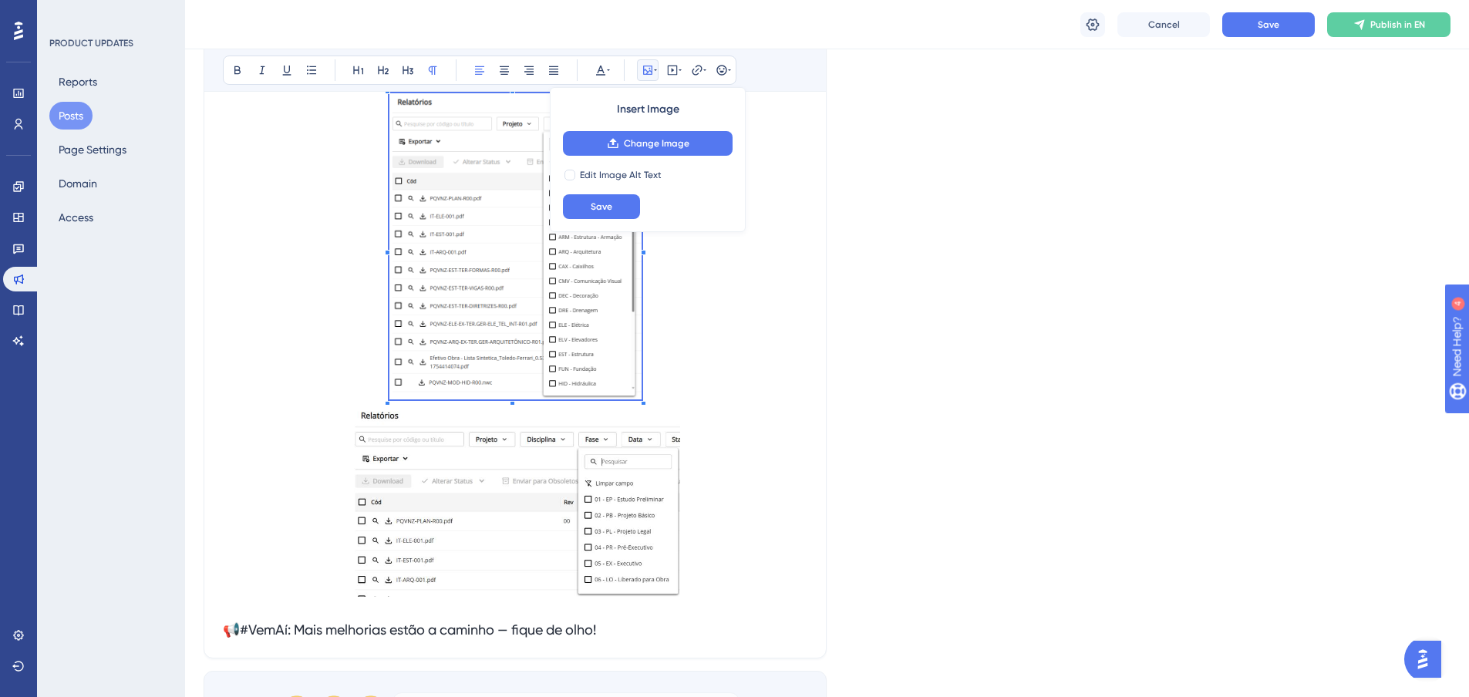
click at [637, 401] on p at bounding box center [515, 347] width 584 height 509
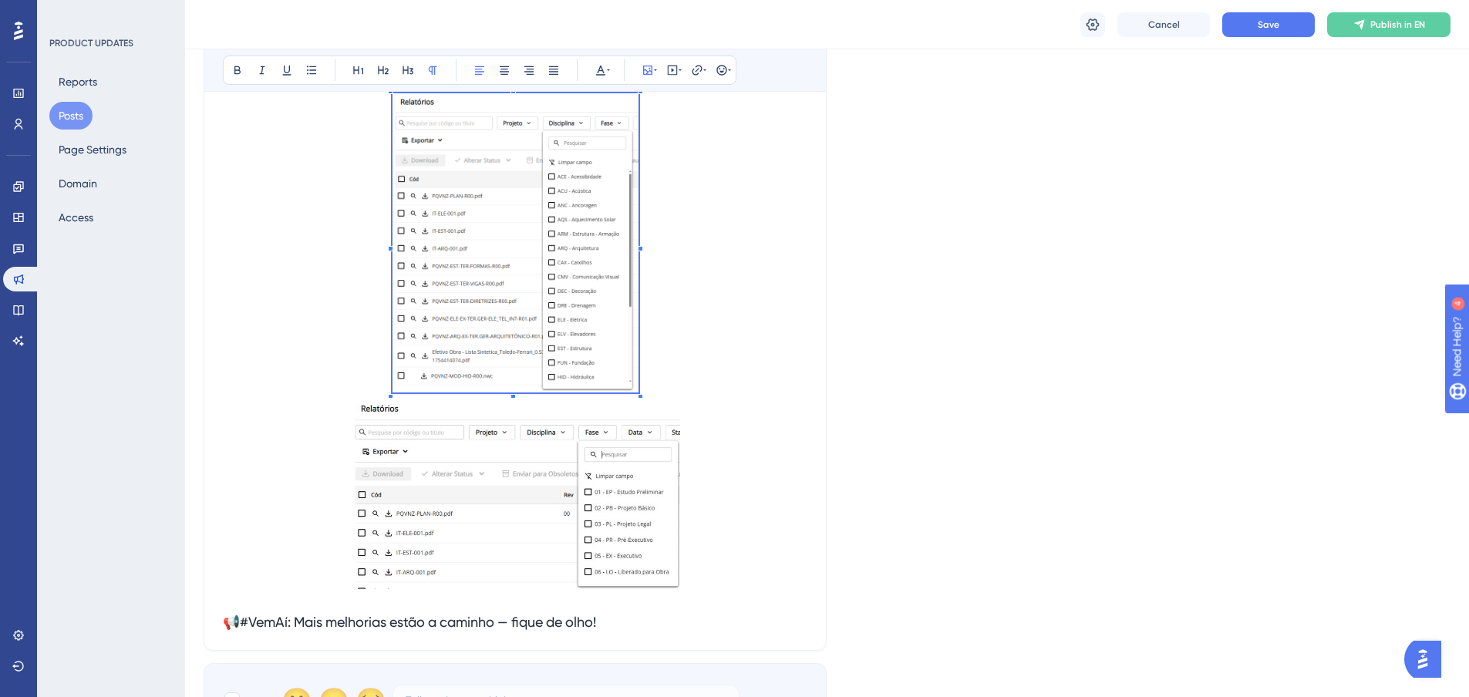
click at [627, 383] on p at bounding box center [515, 343] width 584 height 501
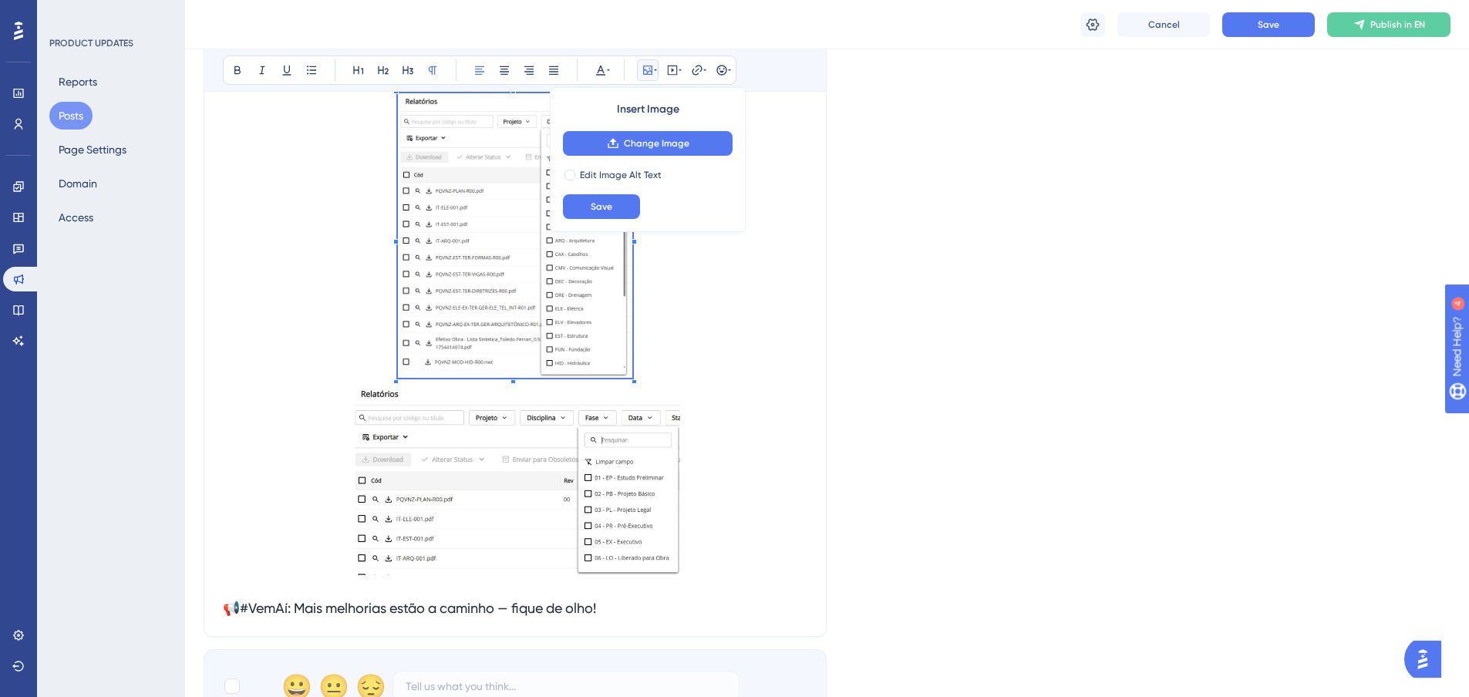
click at [613, 356] on p at bounding box center [515, 336] width 584 height 487
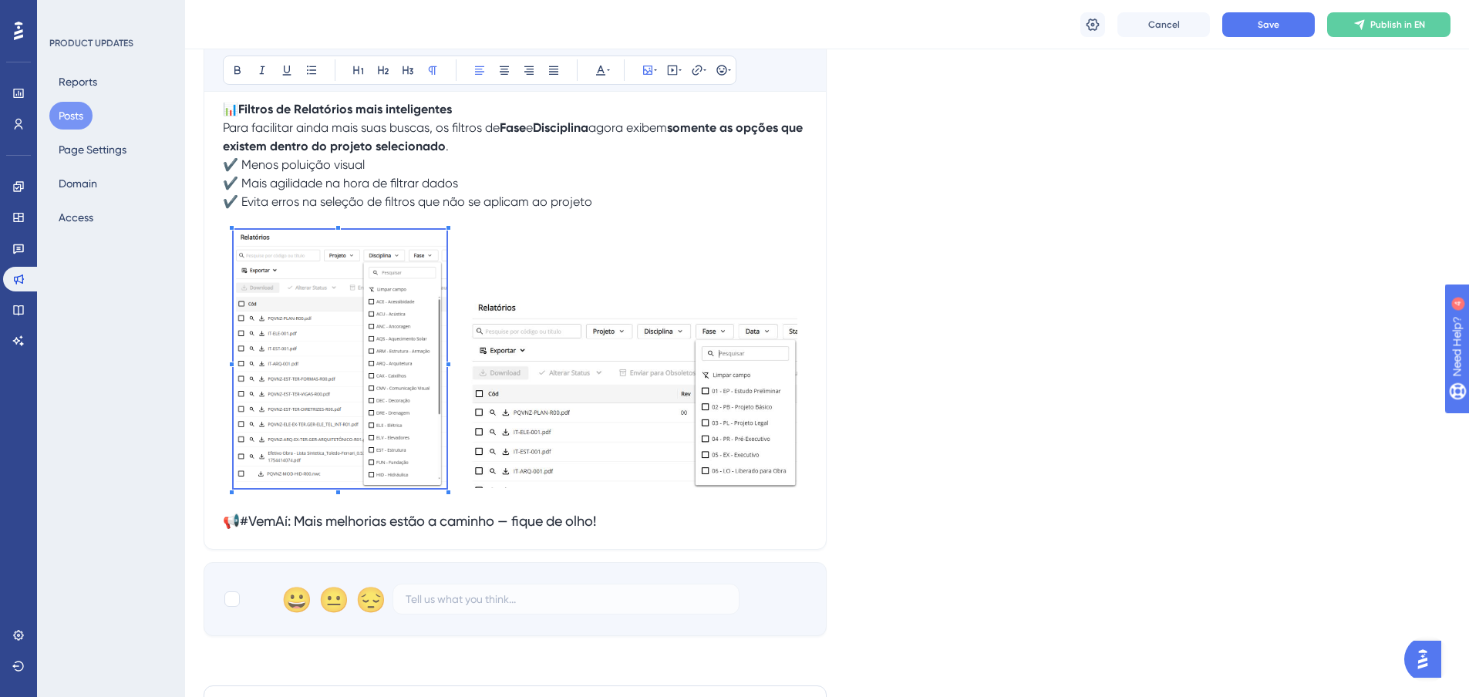
scroll to position [530, 0]
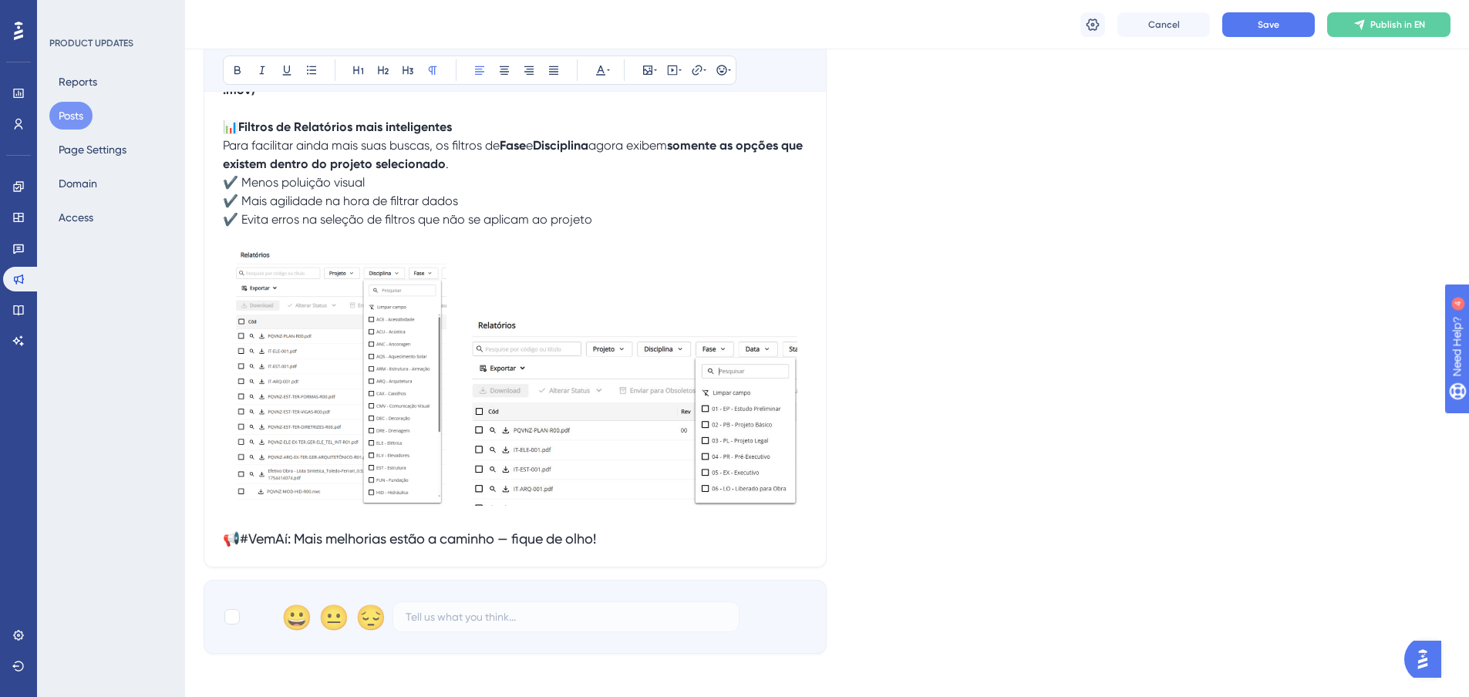
click at [632, 217] on p "✔️ Menos poluição visual ✔️ Mais agilidade na hora de filtrar dados ✔️ Evita er…" at bounding box center [515, 201] width 584 height 56
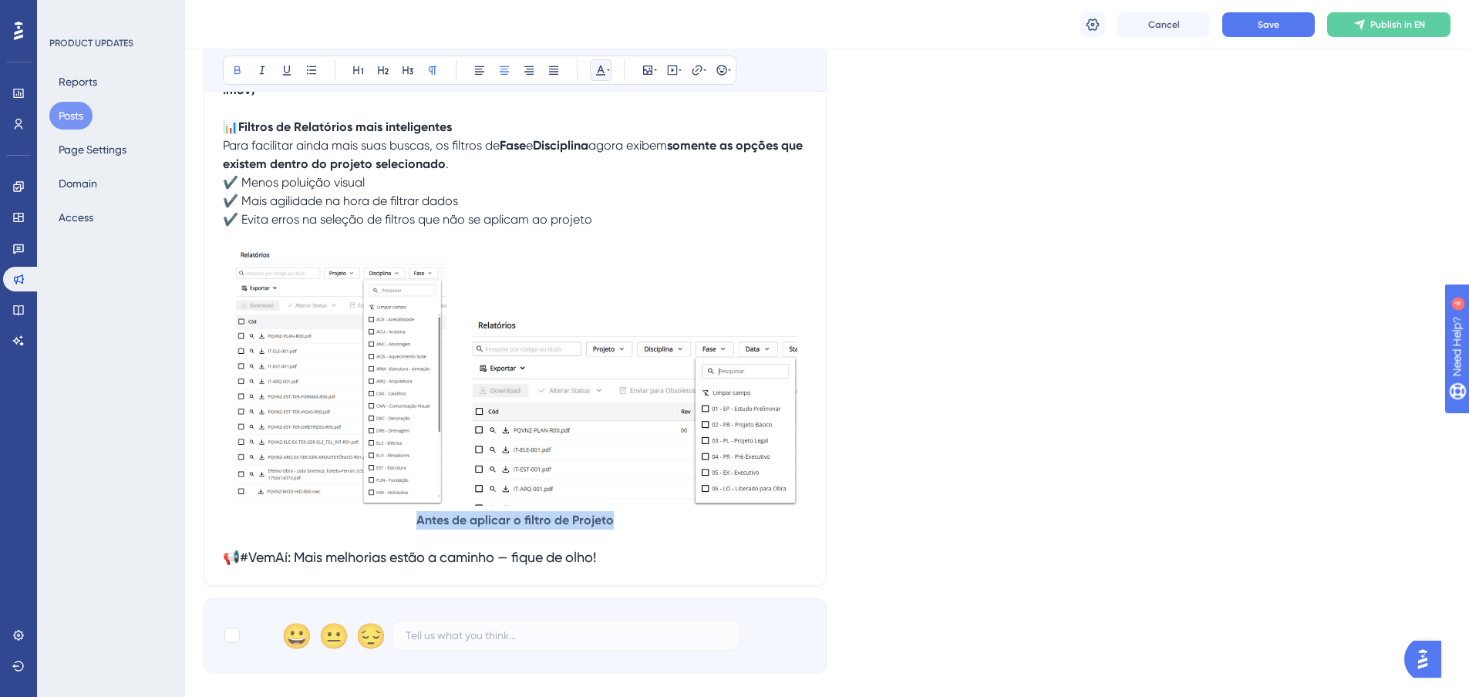
click at [605, 63] on button at bounding box center [601, 70] width 22 height 22
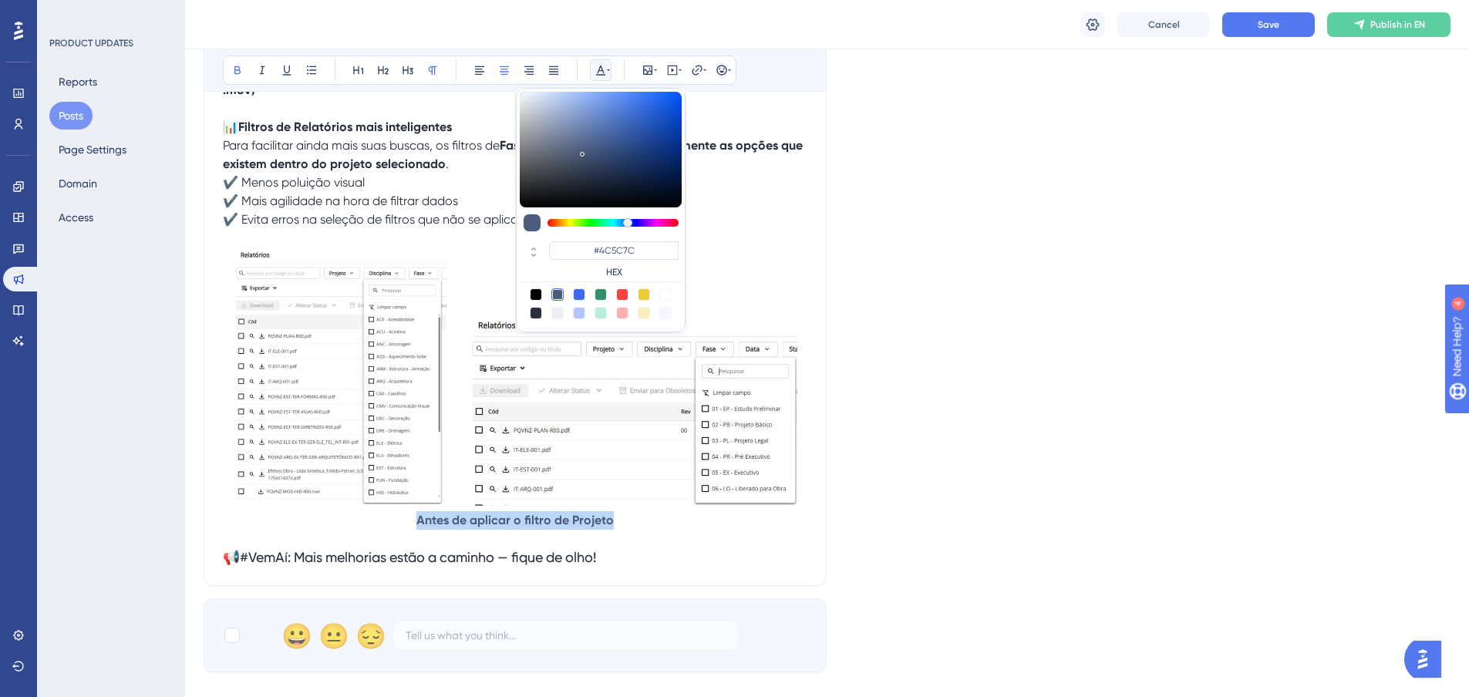
click at [534, 314] on div at bounding box center [536, 313] width 12 height 12
type input "#29303D"
click at [638, 522] on p "Antes de aplicar o filtro de Projeto" at bounding box center [515, 520] width 584 height 19
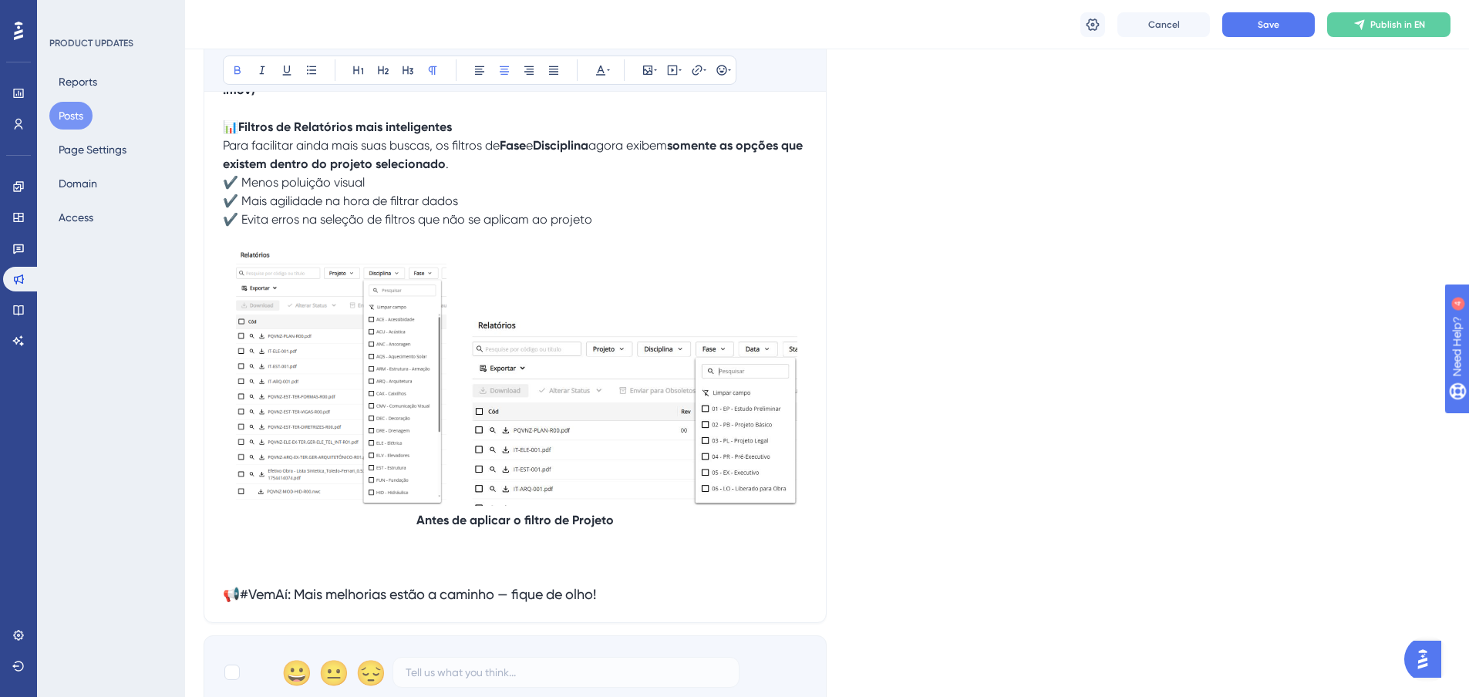
drag, startPoint x: 601, startPoint y: 553, endPoint x: 601, endPoint y: 560, distance: 7.7
click at [601, 553] on p at bounding box center [515, 557] width 584 height 19
click at [591, 576] on p at bounding box center [515, 576] width 584 height 19
click at [559, 565] on p at bounding box center [515, 557] width 584 height 19
click at [651, 70] on icon at bounding box center [647, 70] width 12 height 12
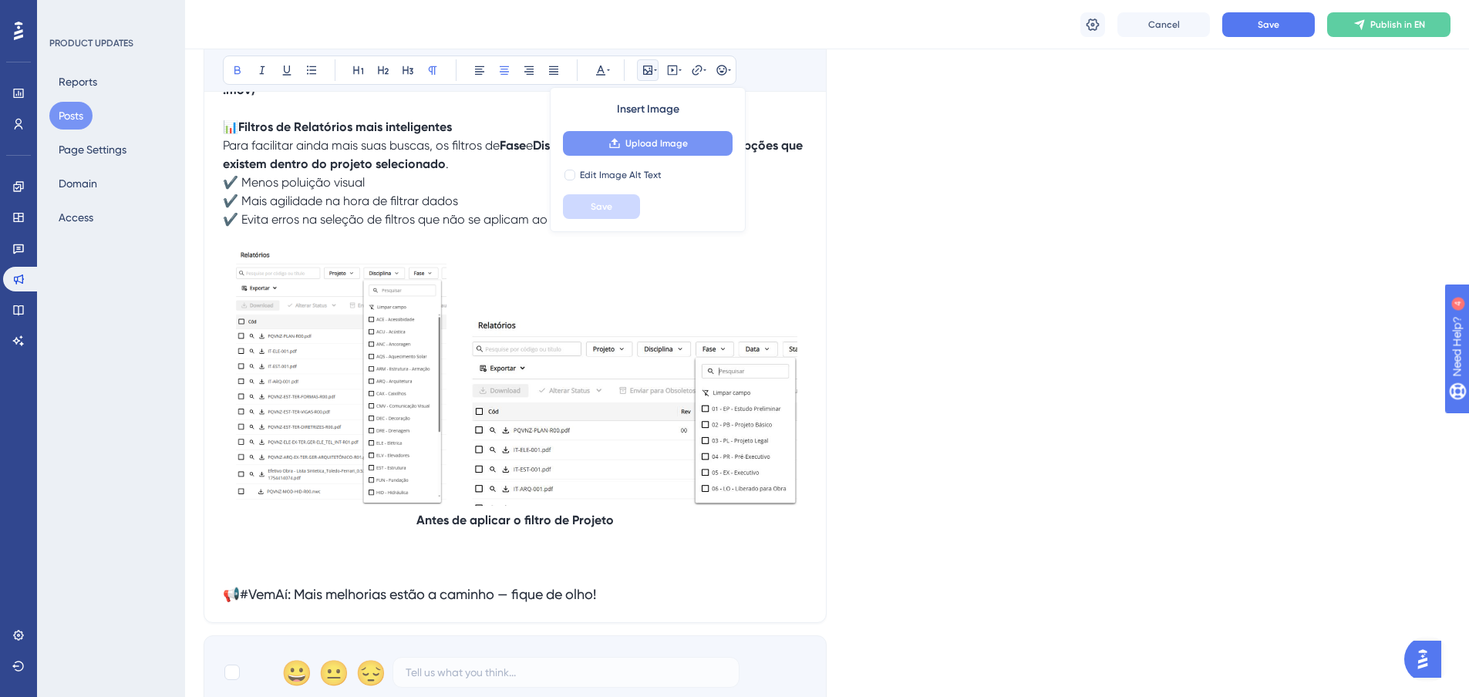
click at [644, 139] on span "Upload Image" at bounding box center [656, 143] width 62 height 12
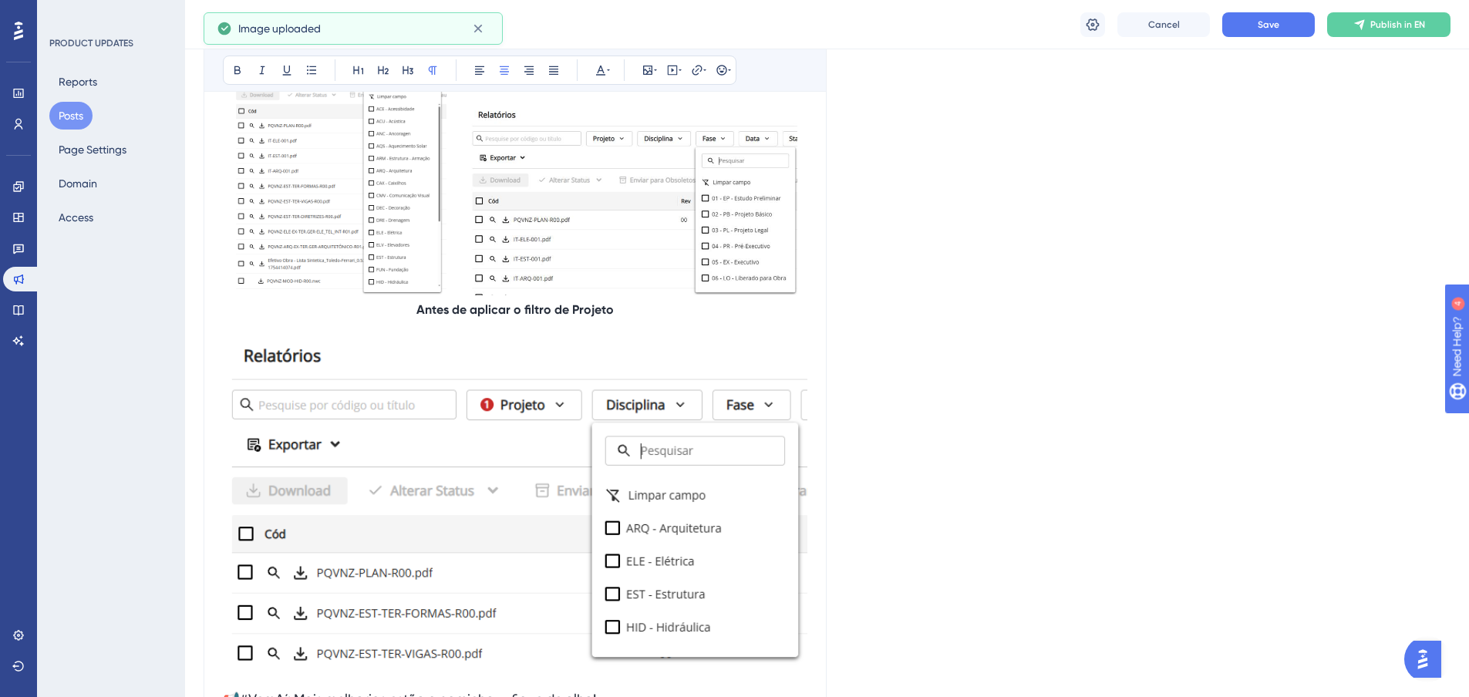
scroll to position [762, 0]
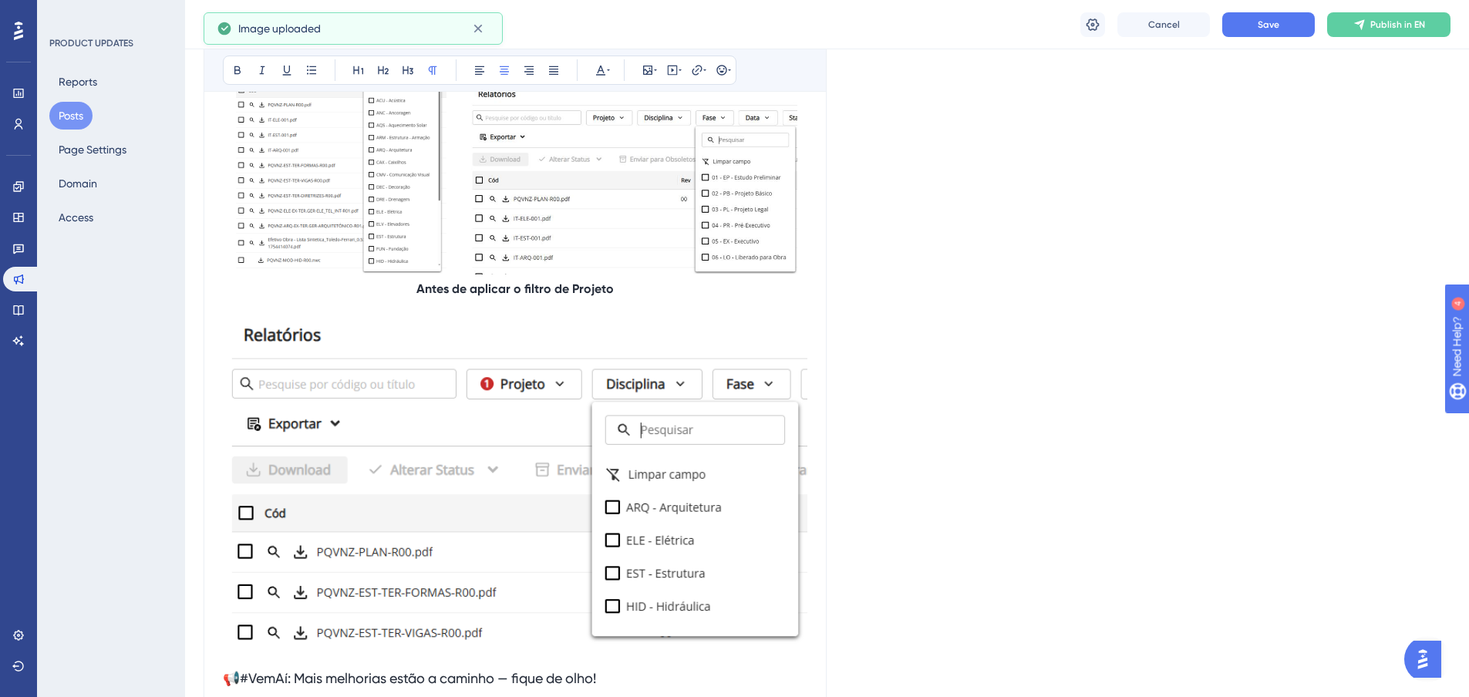
click at [683, 427] on img at bounding box center [515, 481] width 584 height 328
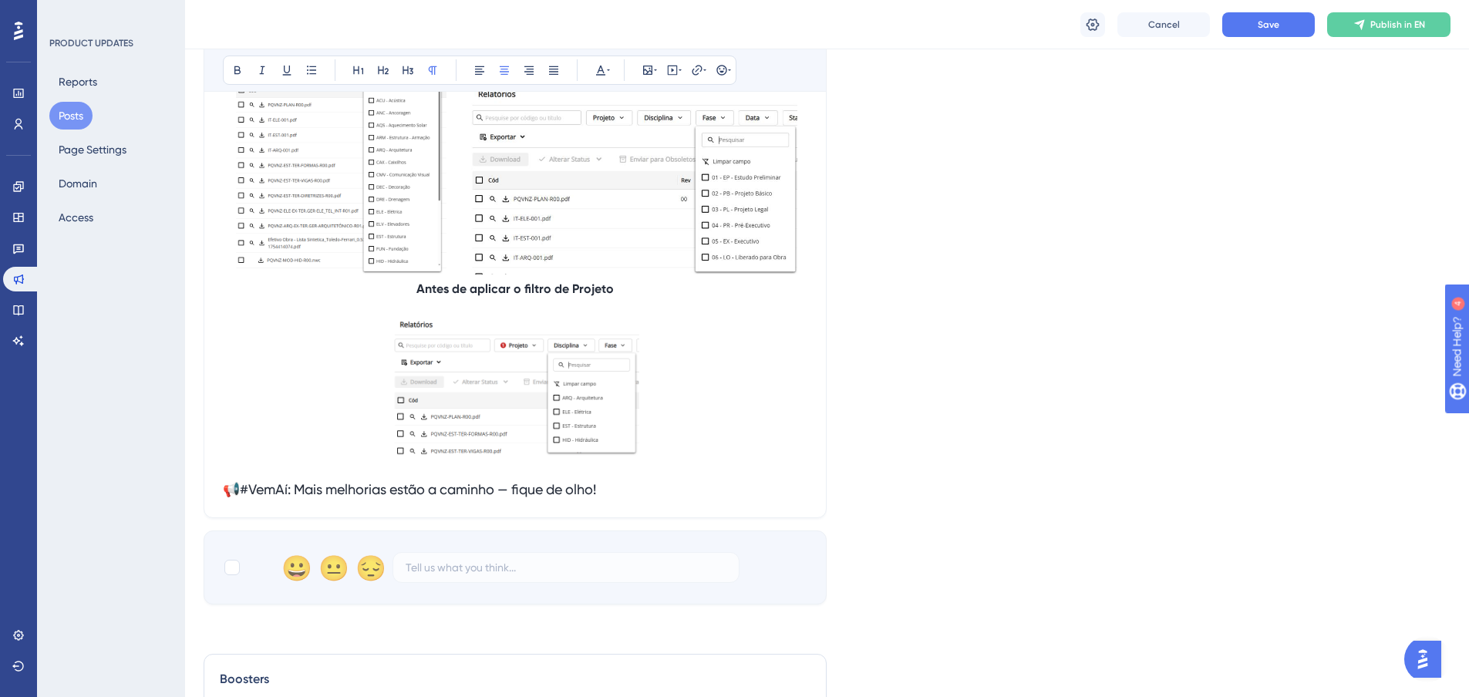
click at [688, 425] on p at bounding box center [515, 389] width 584 height 145
click at [645, 72] on icon at bounding box center [647, 70] width 12 height 12
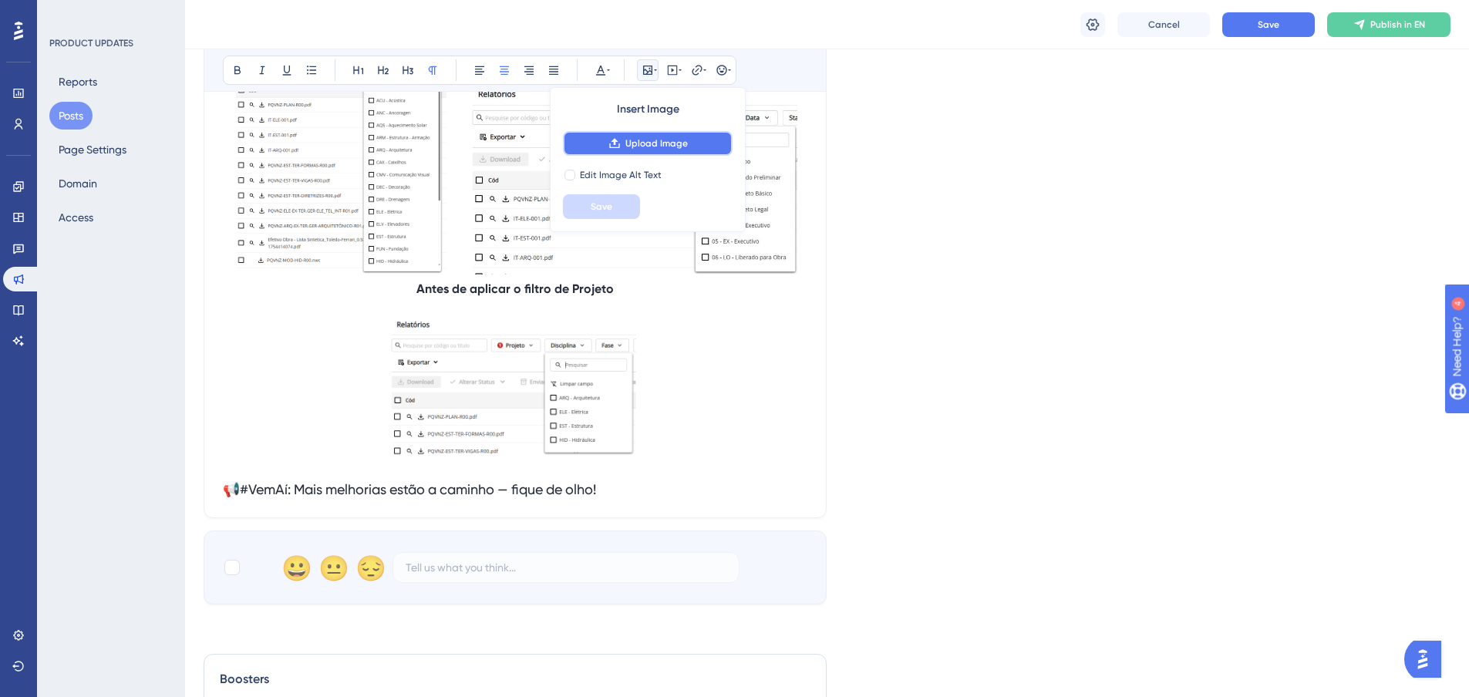
click at [662, 150] on button "Upload Image" at bounding box center [648, 143] width 170 height 25
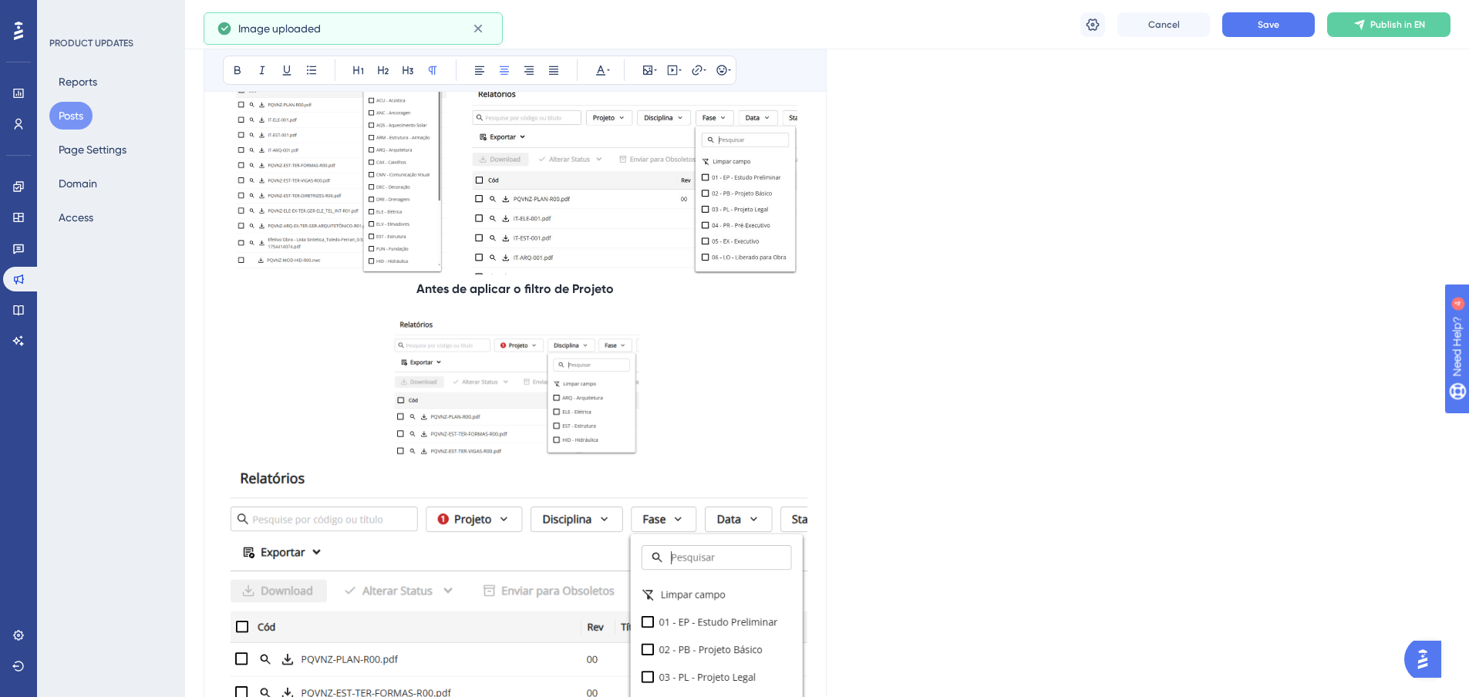
click at [727, 583] on img at bounding box center [515, 612] width 584 height 301
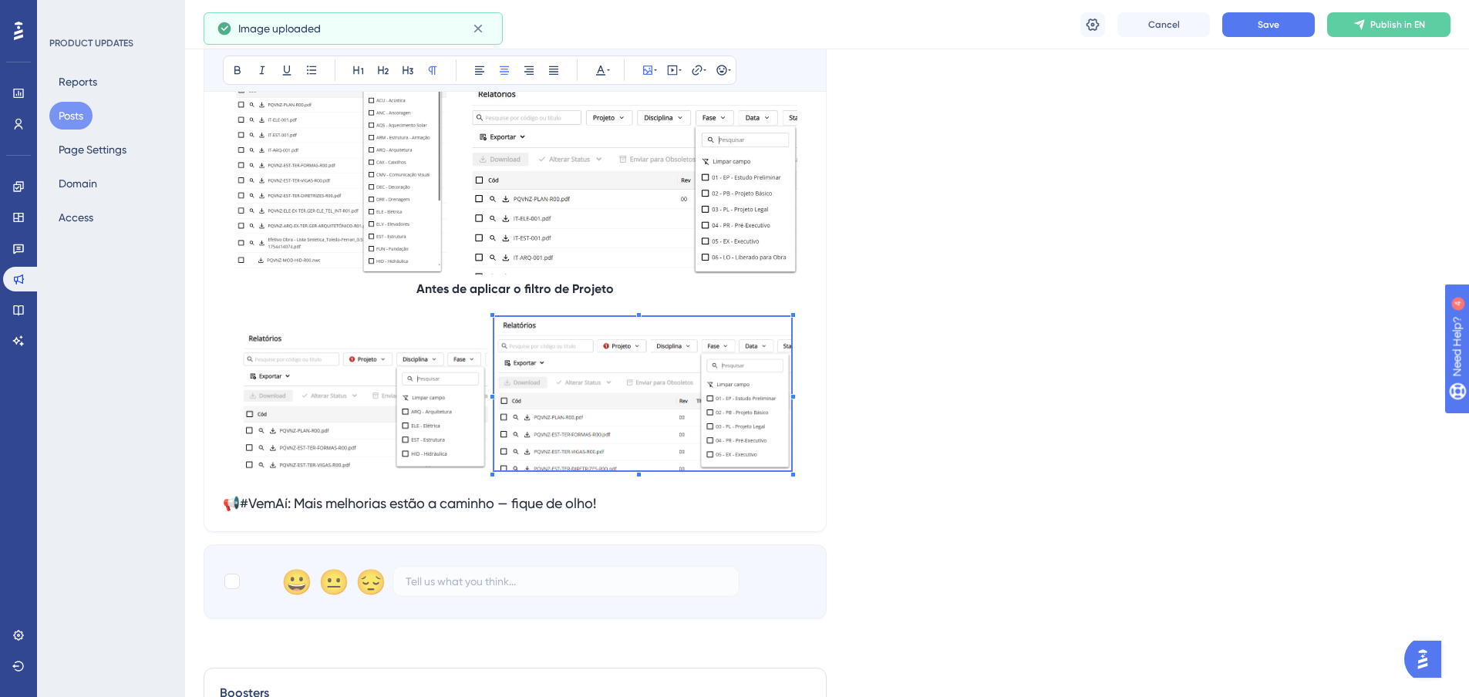
click at [520, 654] on div "Language English (Default) Upload Cover Image Suggested image width 808 px Melh…" at bounding box center [827, 123] width 1247 height 1573
click at [467, 392] on img at bounding box center [364, 401] width 248 height 140
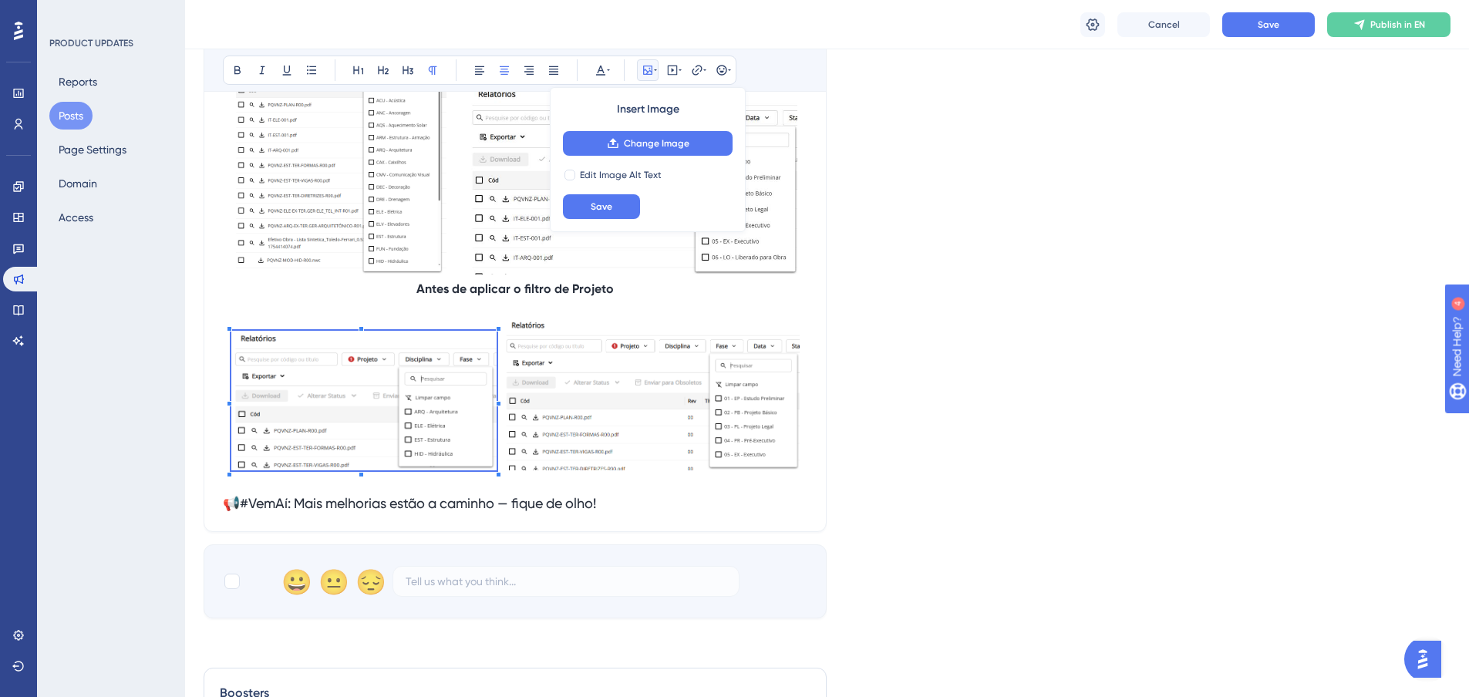
click at [220, 310] on div "Melhorias para otimizar seu tempo Bold Italic Underline Bullet Point Heading 1 …" at bounding box center [515, 13] width 623 height 1038
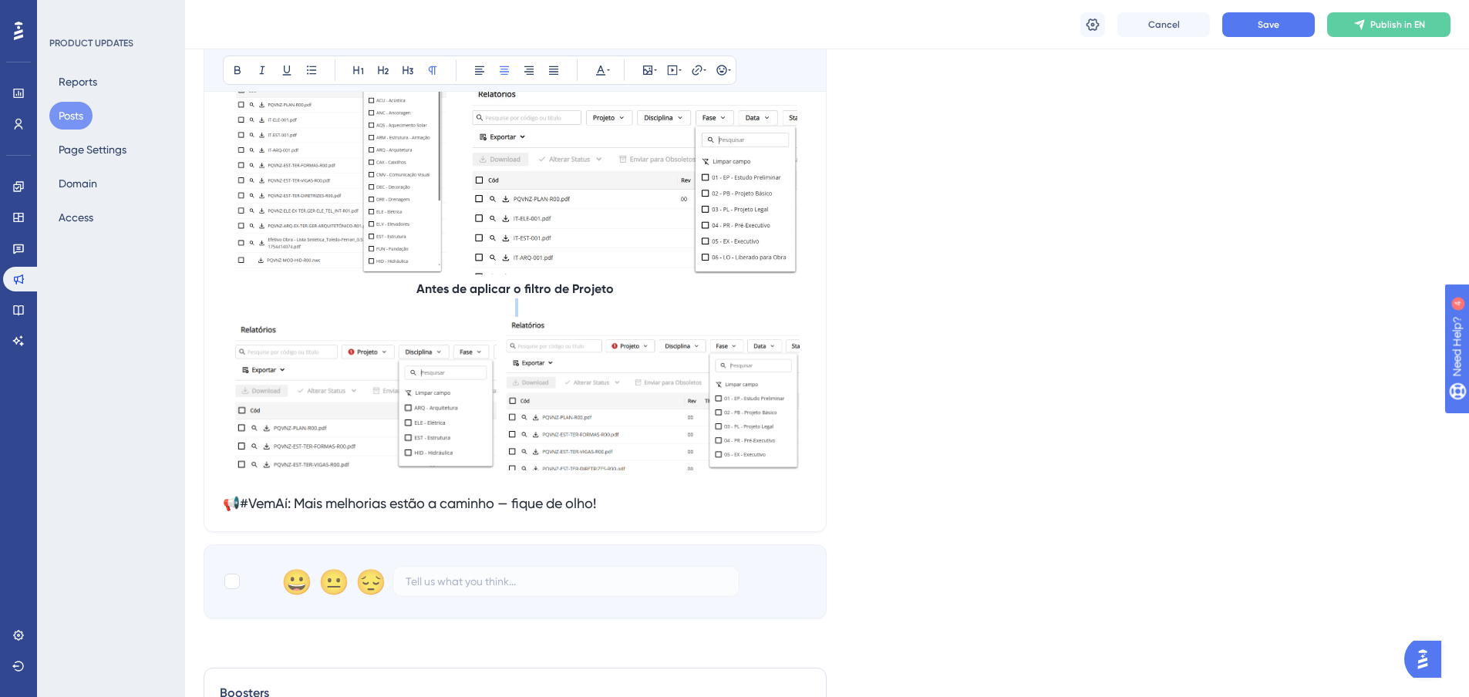
click at [223, 312] on div "📊 QR Code para documentos e filtros mais inteligentes em Relatórios! Continuamo…" at bounding box center [515, 69] width 584 height 888
click at [266, 358] on img at bounding box center [363, 395] width 265 height 149
click at [689, 378] on img at bounding box center [651, 393] width 297 height 153
click at [442, 403] on img at bounding box center [363, 395] width 265 height 149
click at [615, 321] on img at bounding box center [651, 393] width 297 height 153
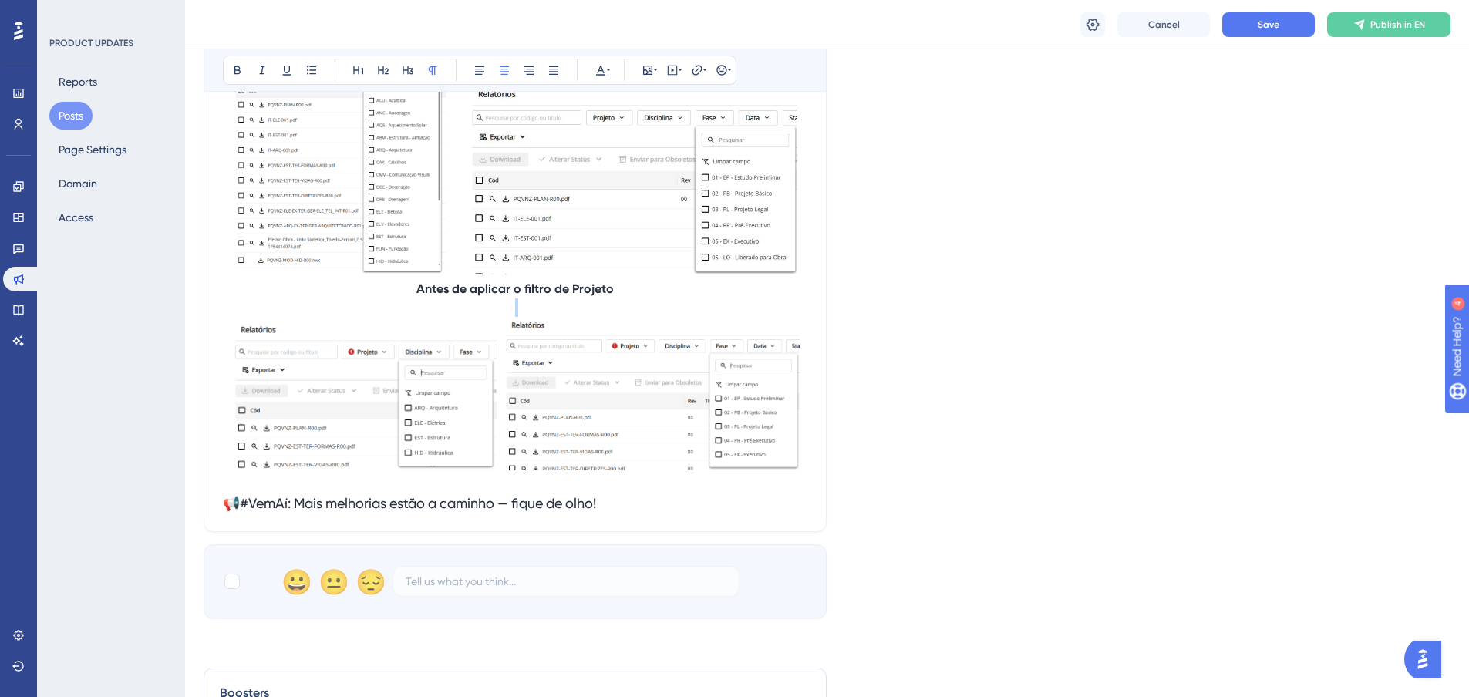
click at [625, 307] on p at bounding box center [515, 307] width 584 height 19
click at [806, 453] on p at bounding box center [515, 396] width 584 height 159
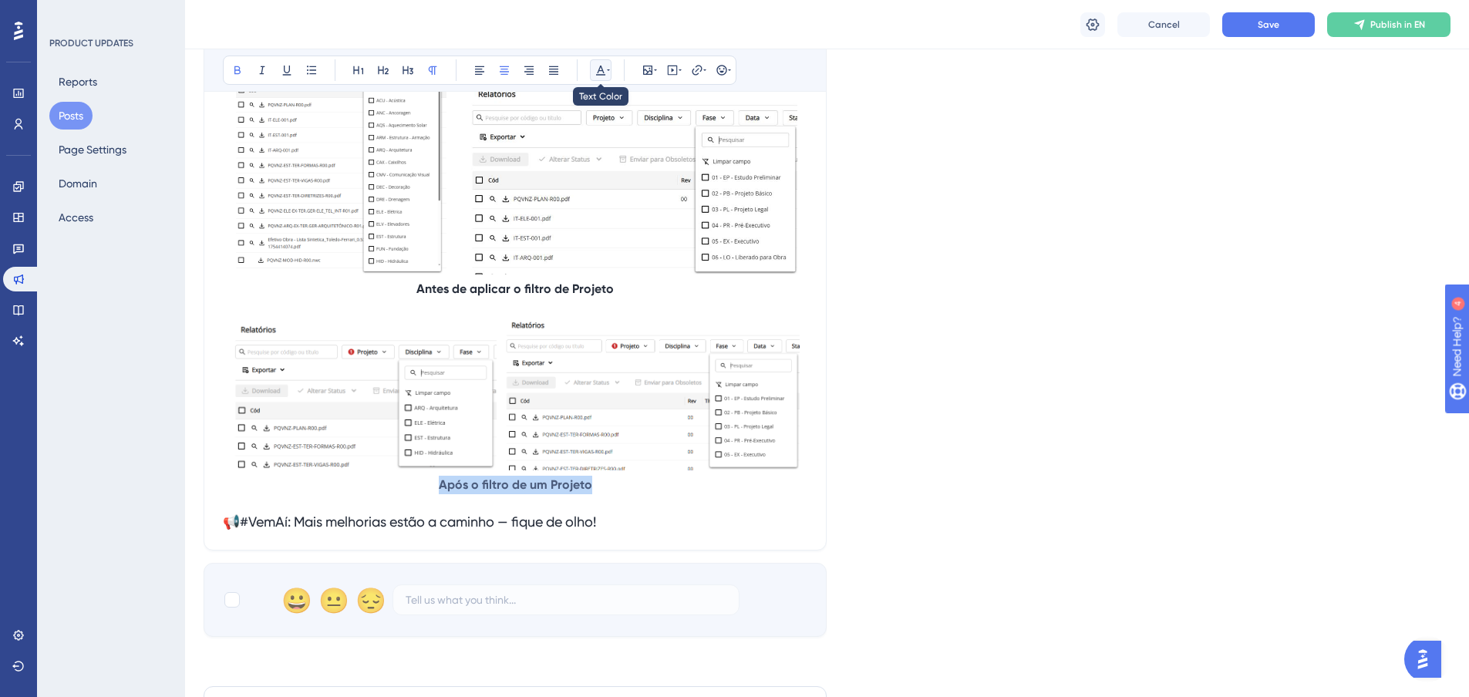
click at [603, 61] on button at bounding box center [601, 70] width 22 height 22
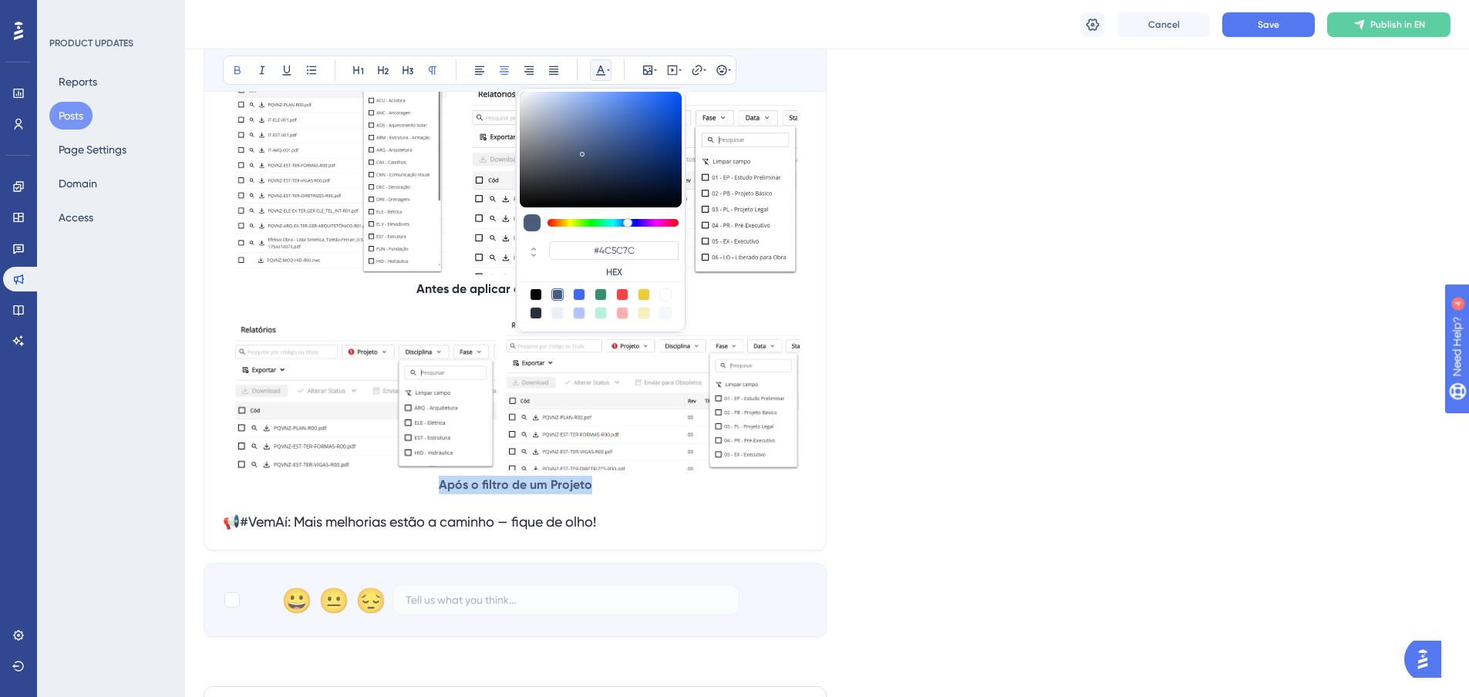
click at [530, 315] on div at bounding box center [536, 313] width 12 height 12
type input "#29303D"
click at [796, 429] on img at bounding box center [651, 393] width 297 height 153
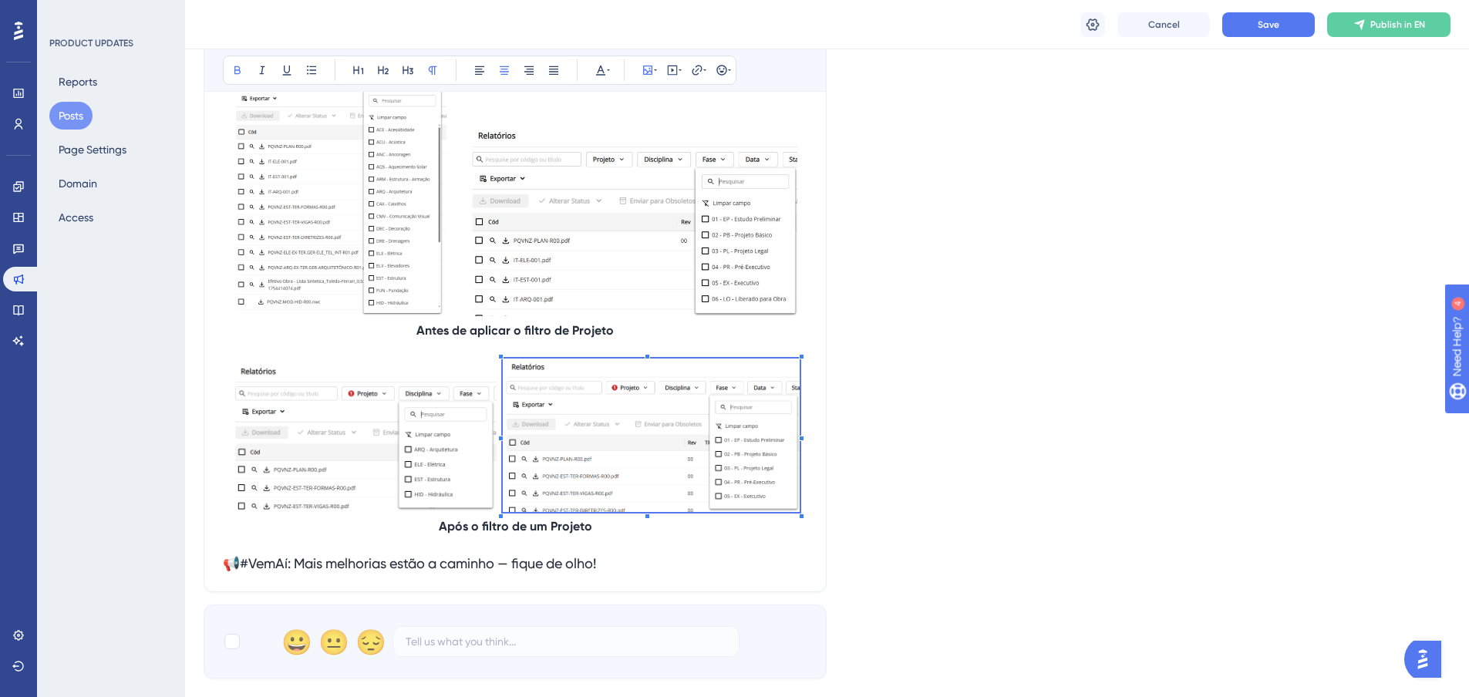
scroll to position [685, 0]
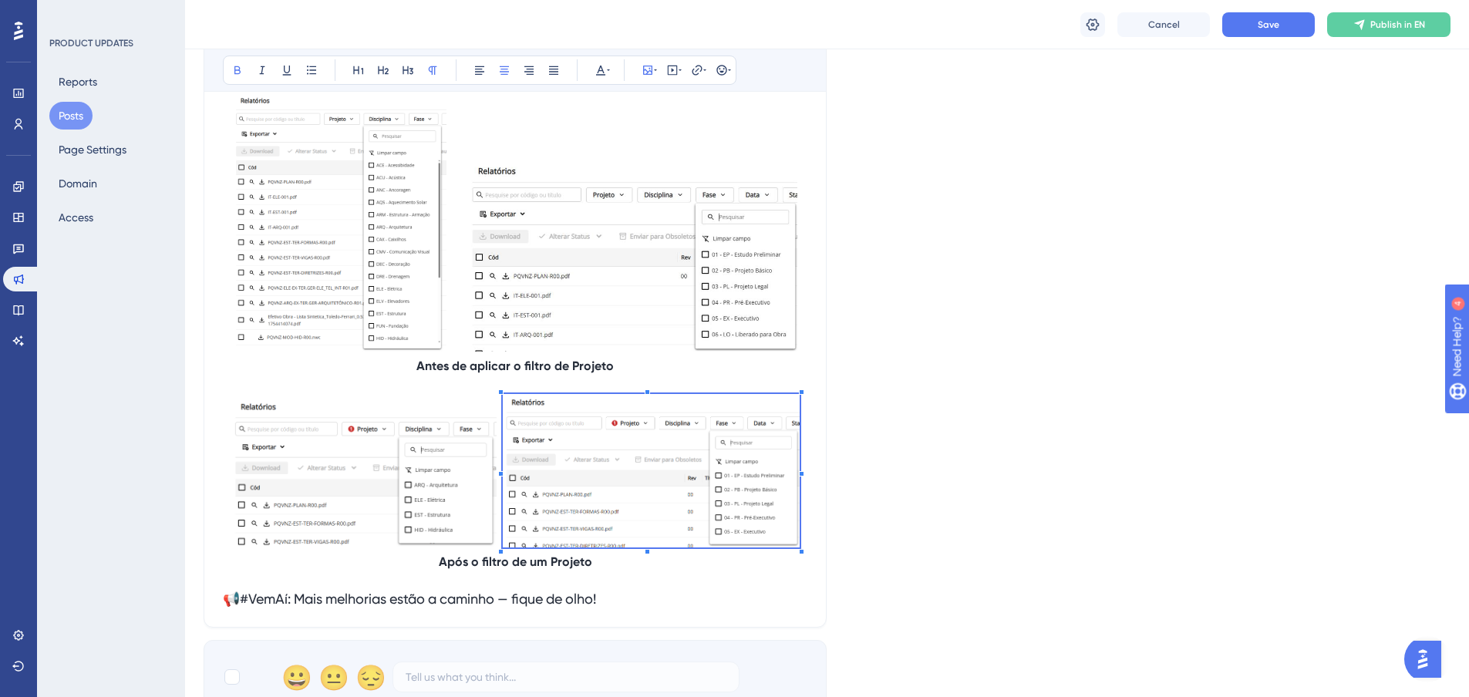
click at [960, 443] on div "Language English (Default) Upload Cover Image Suggested image width 808 px Melh…" at bounding box center [827, 64] width 1247 height 1300
click at [742, 372] on p "Antes de aplicar o filtro de Projeto" at bounding box center [515, 366] width 584 height 19
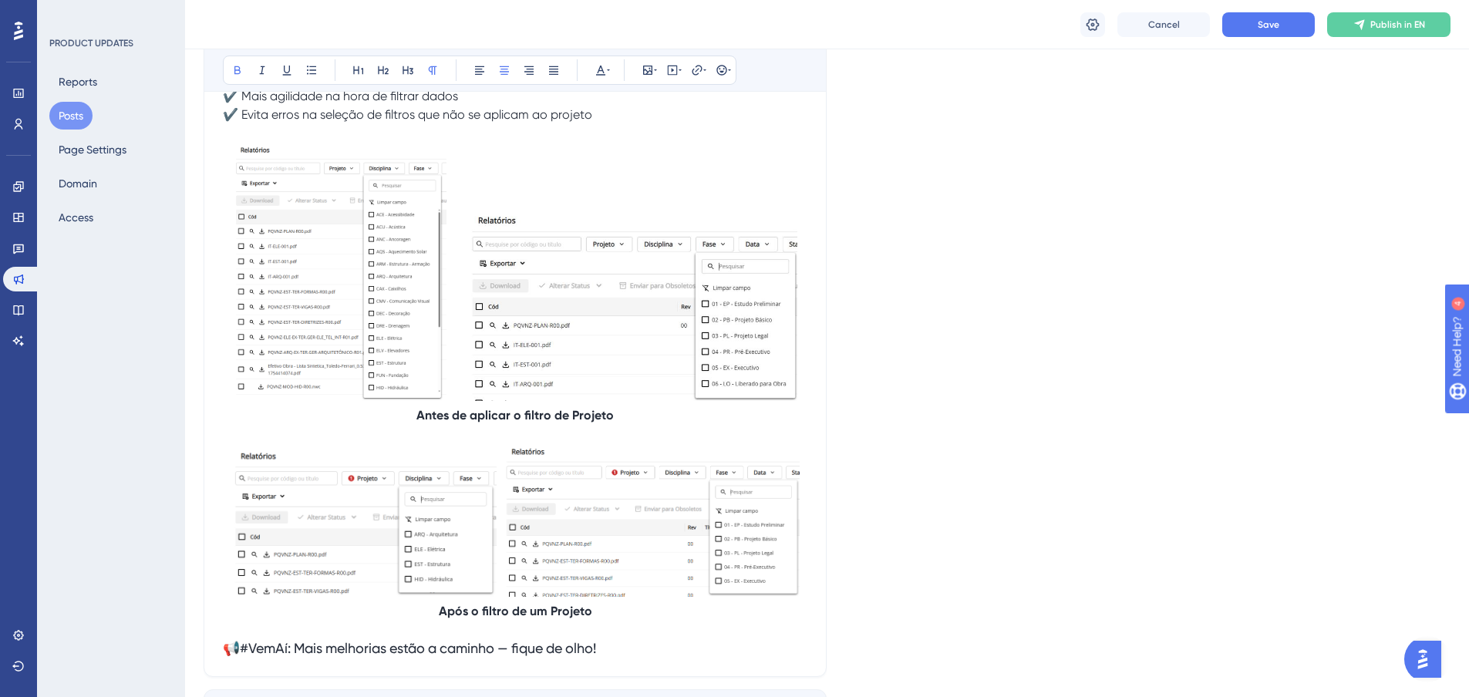
scroll to position [608, 0]
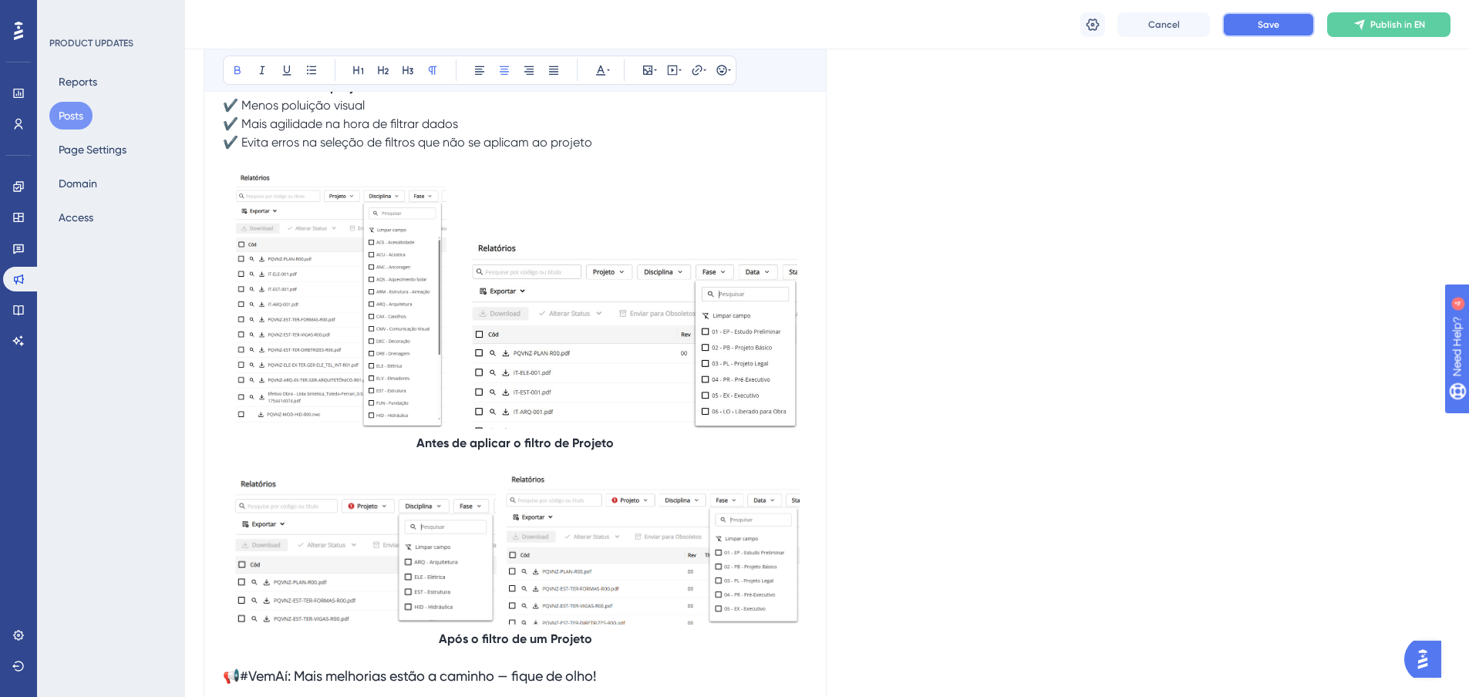
click at [1293, 22] on button "Save" at bounding box center [1268, 24] width 93 height 25
